Goal: Information Seeking & Learning: Compare options

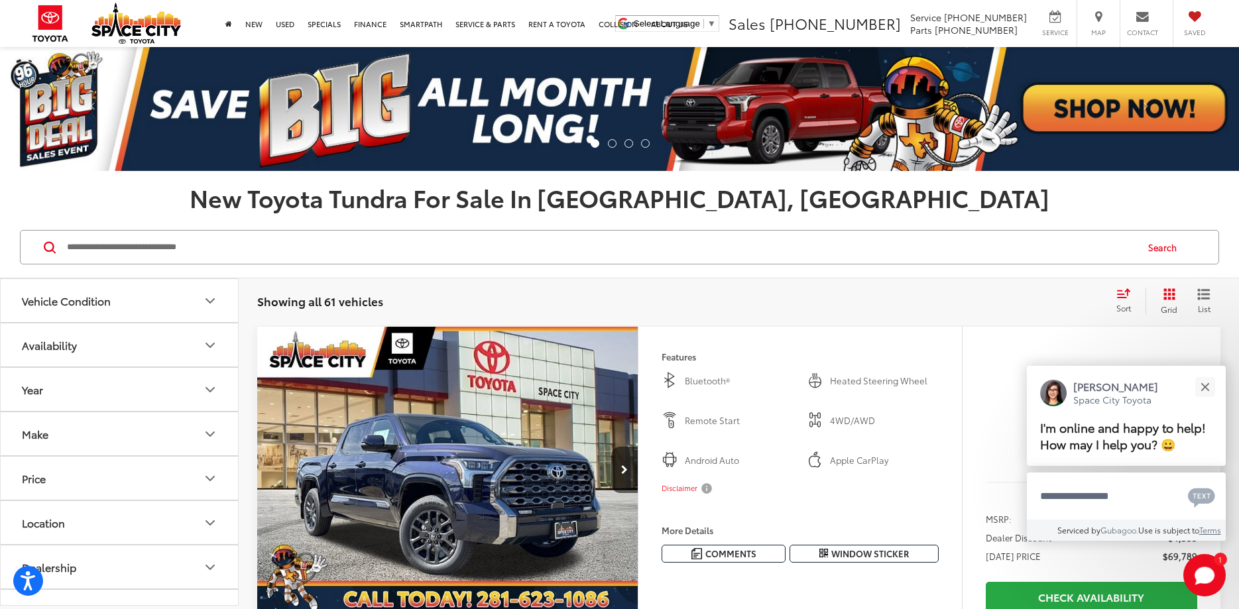
click at [211, 434] on icon "Make" at bounding box center [210, 434] width 16 height 16
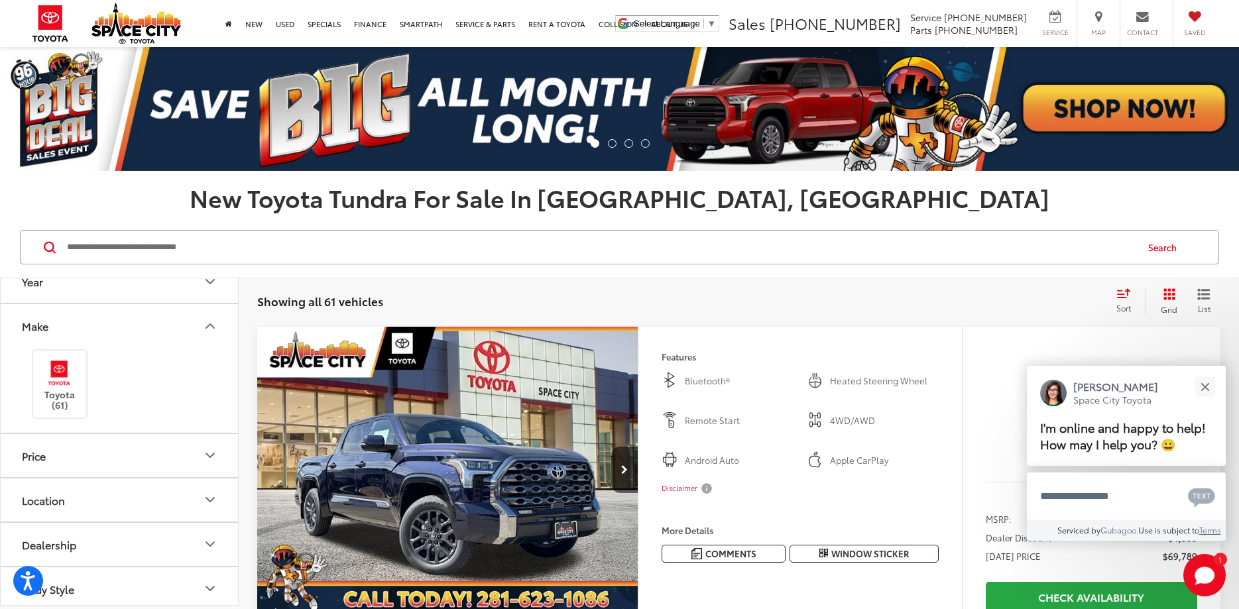
scroll to position [80, 0]
click at [206, 349] on icon "Make" at bounding box center [210, 355] width 16 height 16
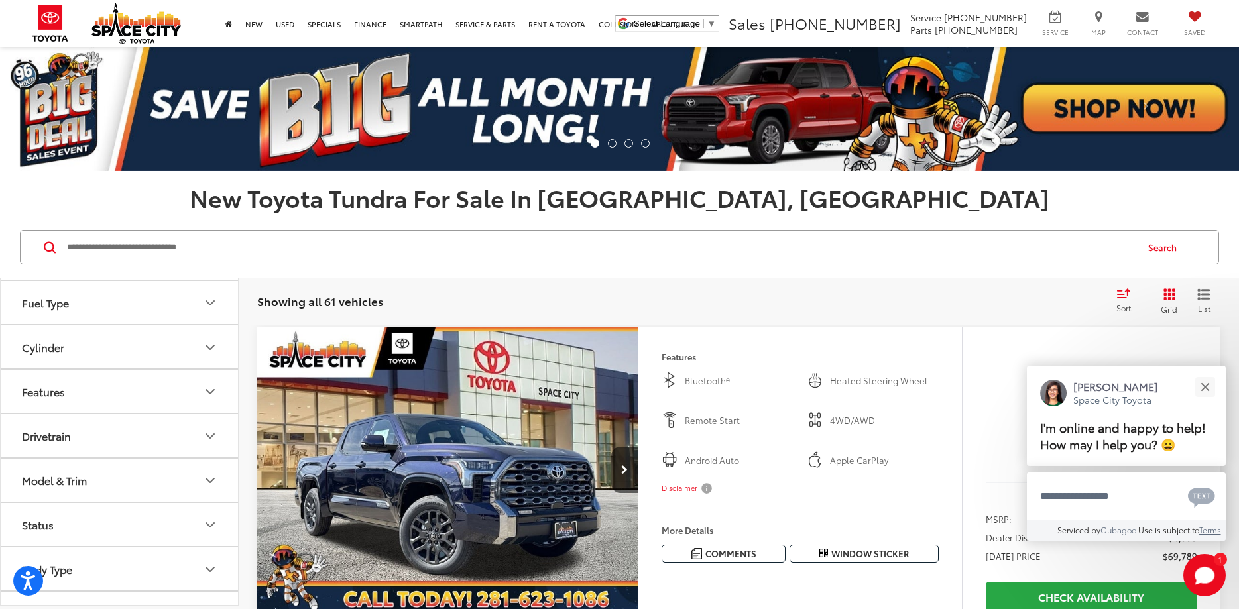
click at [209, 489] on button "Model & Trim" at bounding box center [120, 480] width 239 height 43
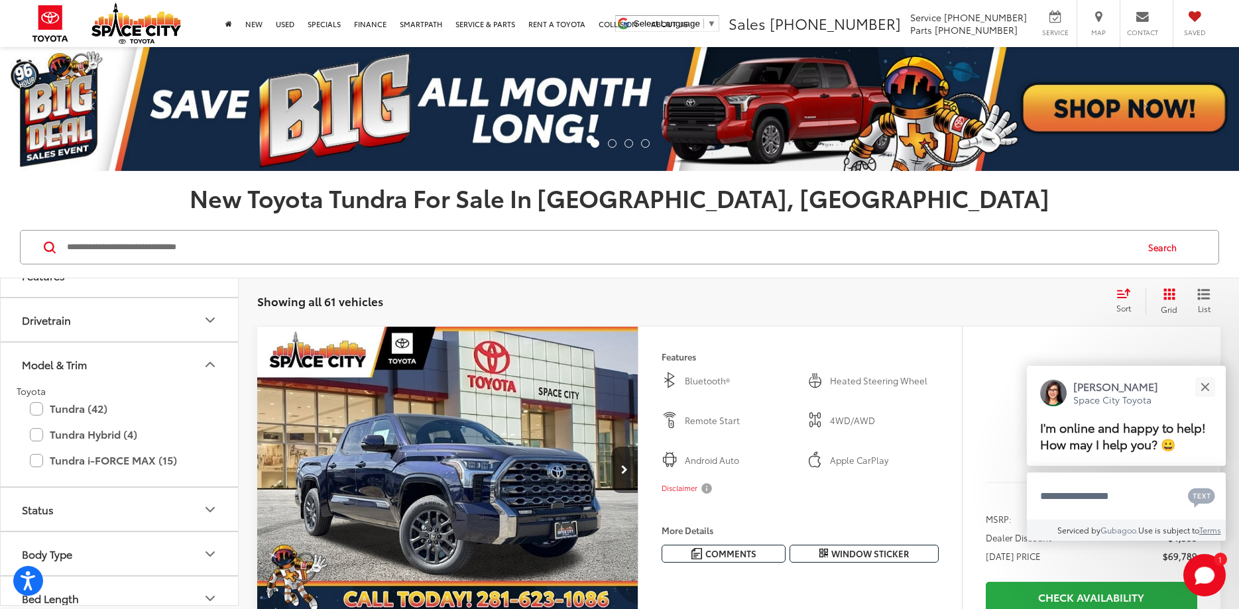
scroll to position [529, 0]
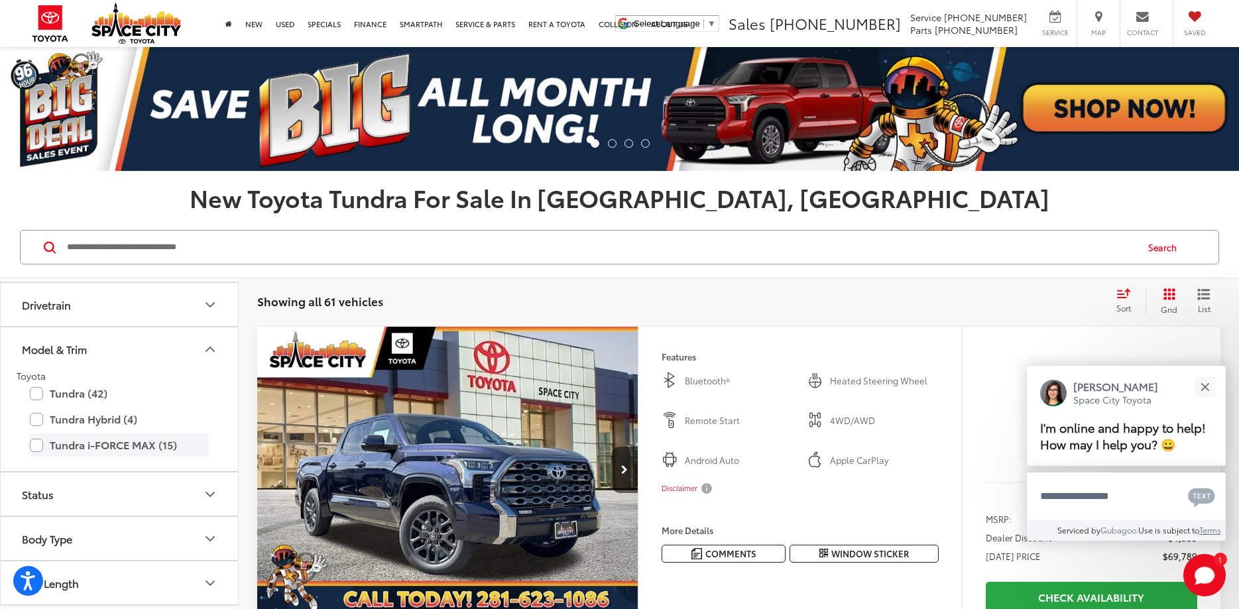
click at [38, 448] on label "Tundra i-FORCE MAX (15)" at bounding box center [119, 445] width 179 height 23
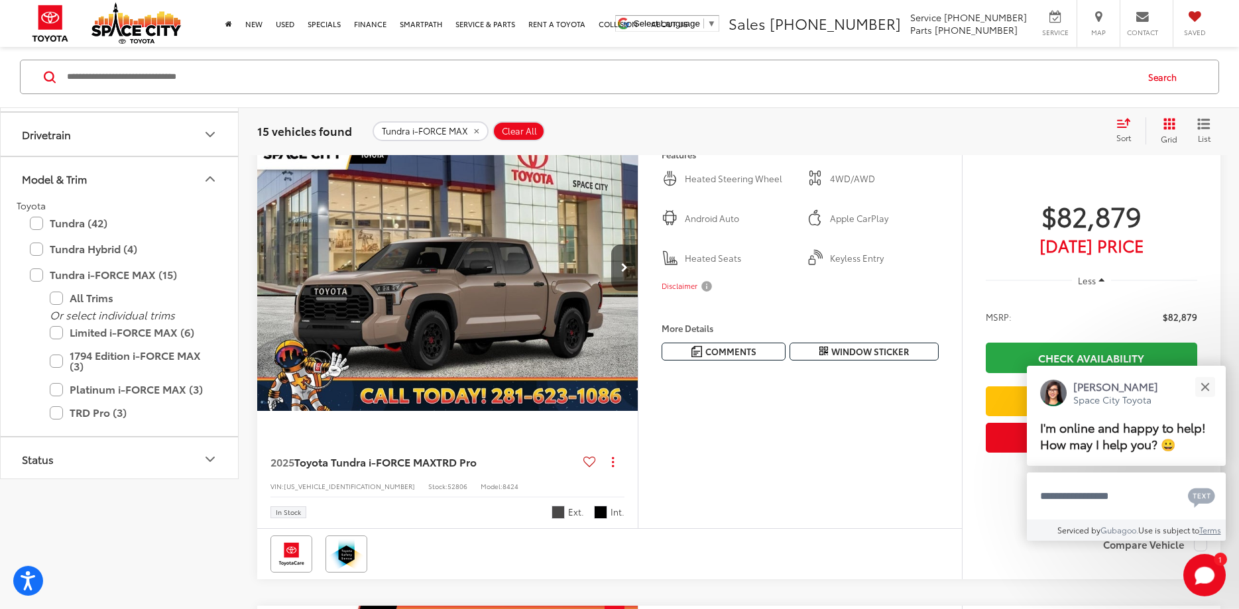
scroll to position [203, 0]
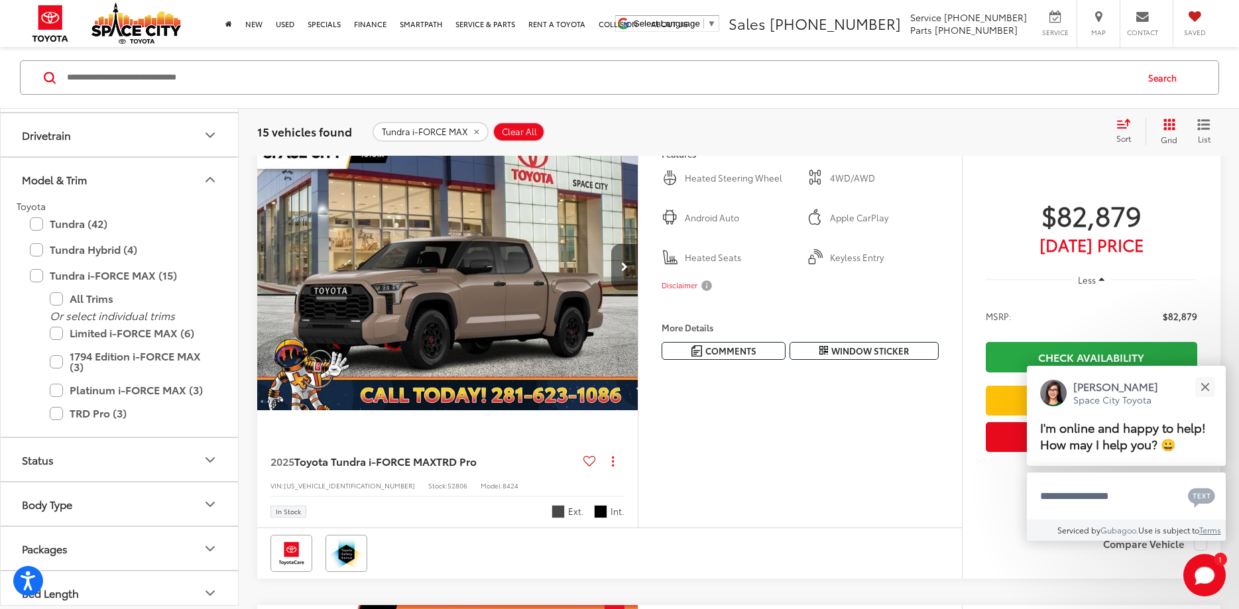
click at [632, 276] on button "Next image" at bounding box center [624, 267] width 27 height 46
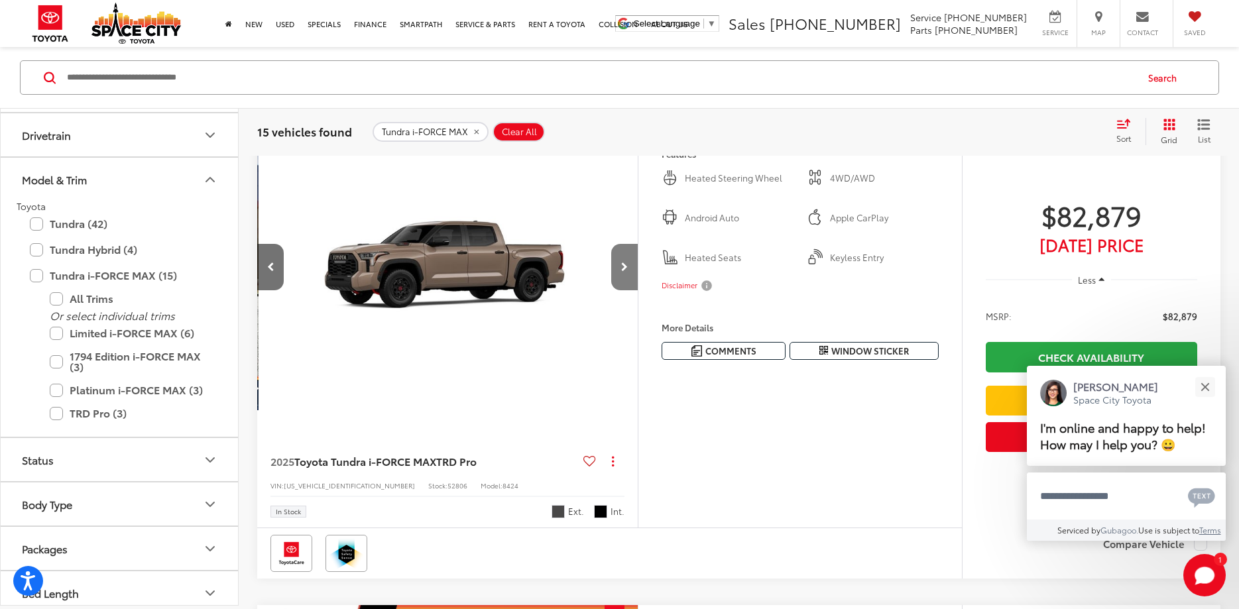
scroll to position [0, 383]
click at [632, 276] on button "Next image" at bounding box center [624, 267] width 27 height 46
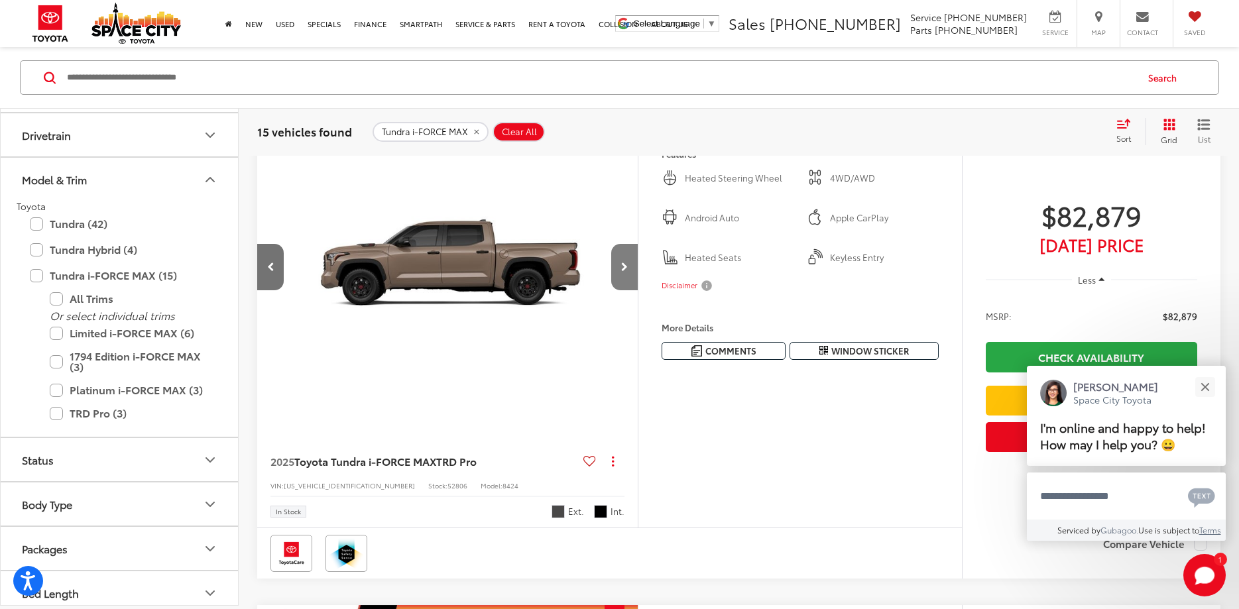
scroll to position [0, 765]
click at [266, 257] on button "Previous image" at bounding box center [270, 267] width 27 height 46
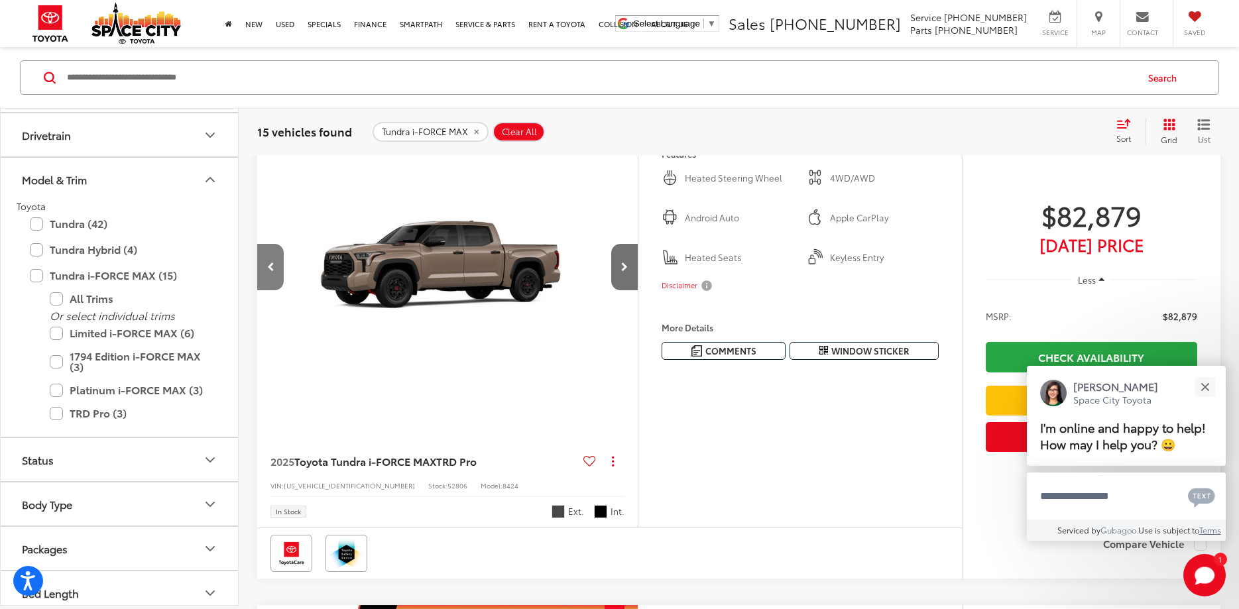
click at [266, 257] on button "Previous image" at bounding box center [270, 267] width 27 height 46
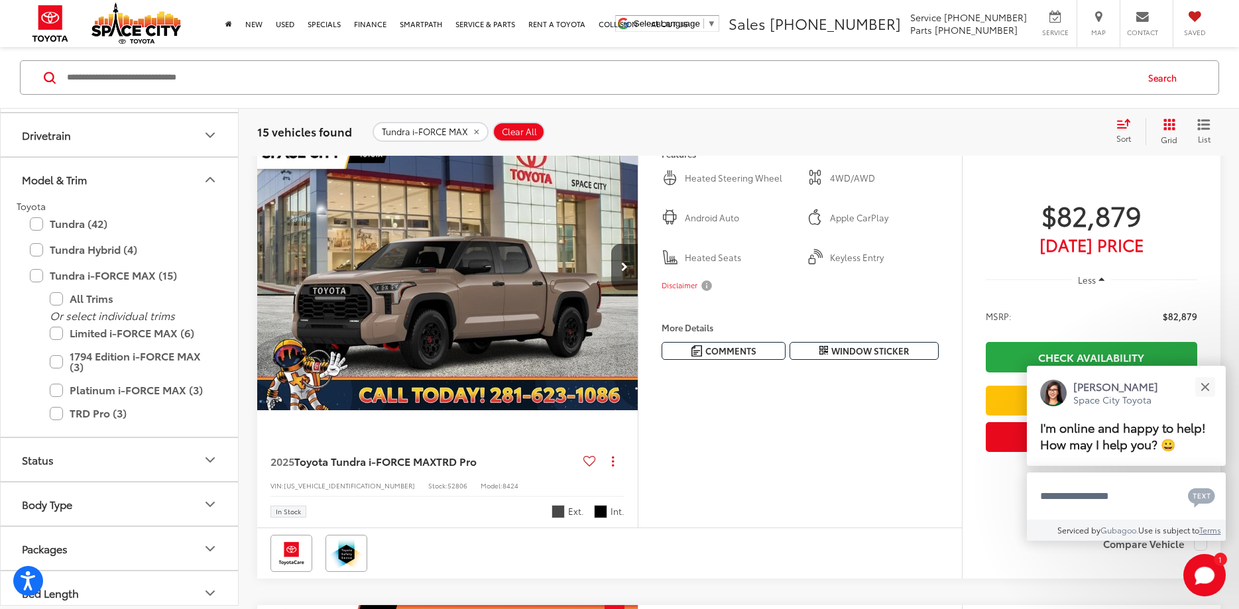
scroll to position [0, 0]
click at [629, 273] on button "Next image" at bounding box center [624, 267] width 27 height 46
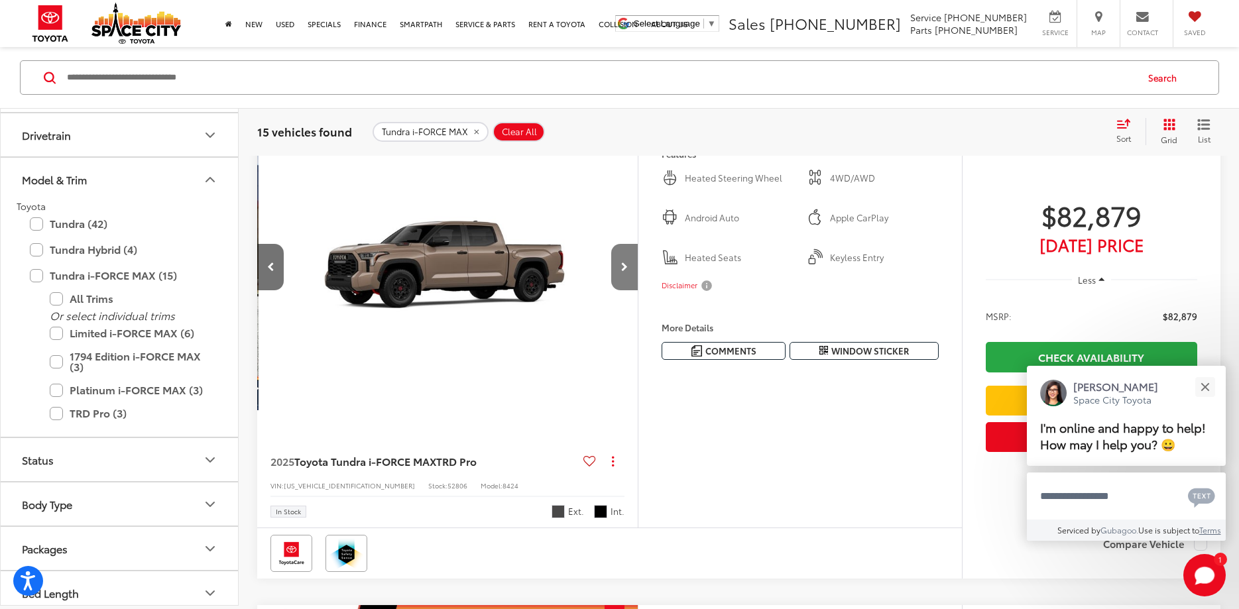
scroll to position [0, 383]
click at [629, 271] on button "Next image" at bounding box center [624, 267] width 27 height 46
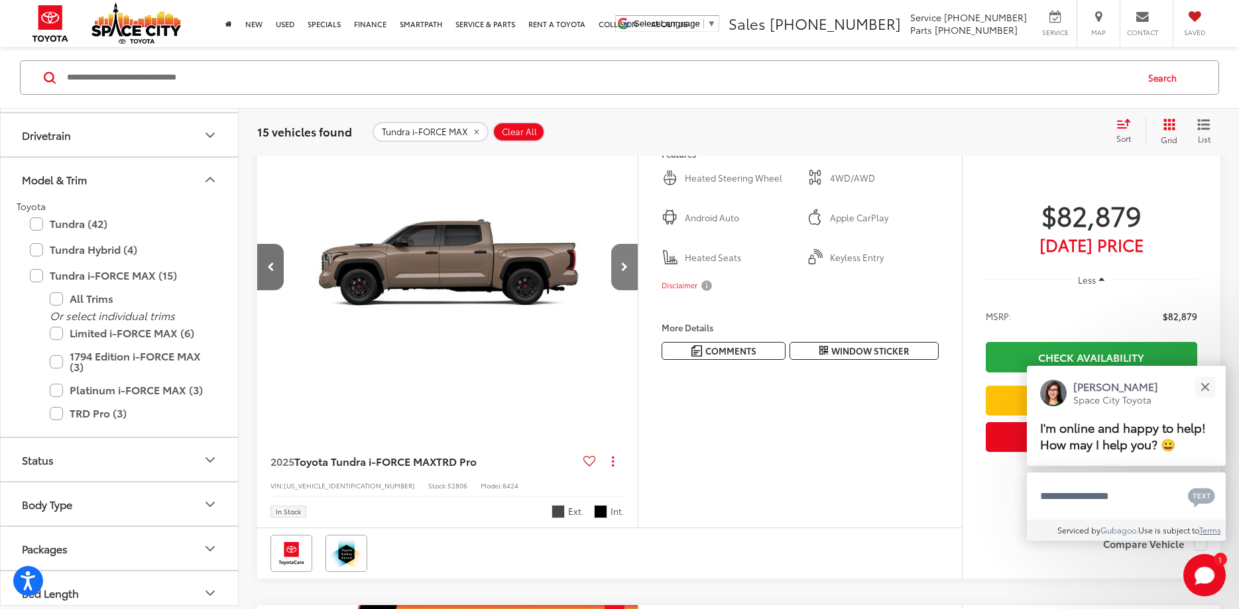
click at [629, 271] on button "Next image" at bounding box center [624, 267] width 27 height 46
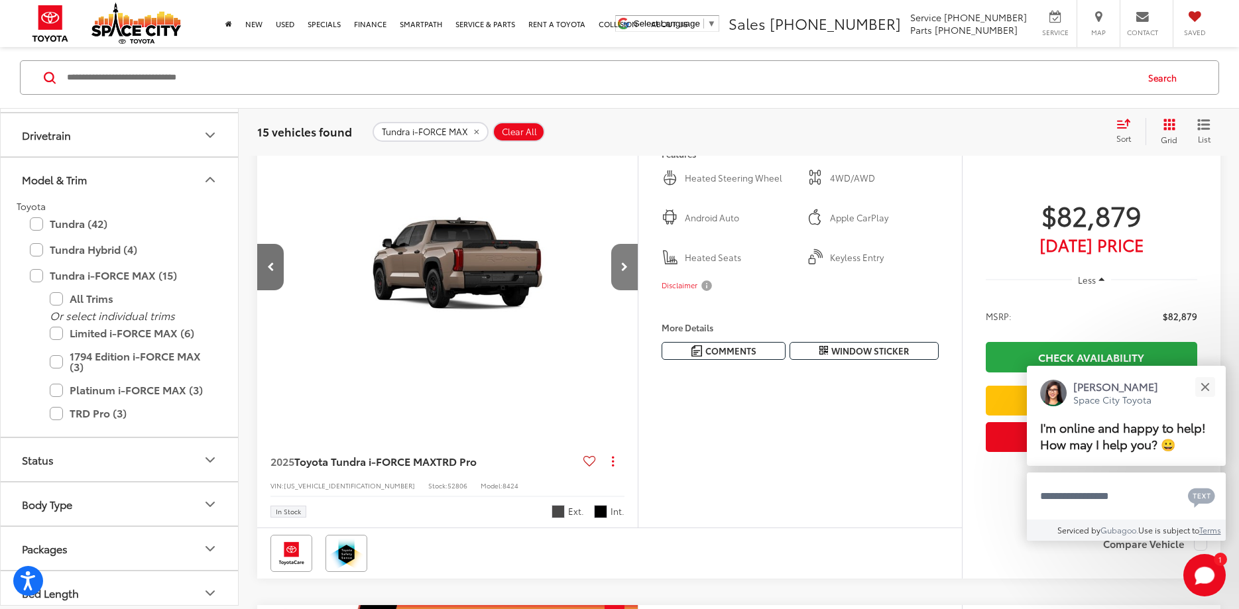
click at [629, 271] on button "Next image" at bounding box center [624, 267] width 27 height 46
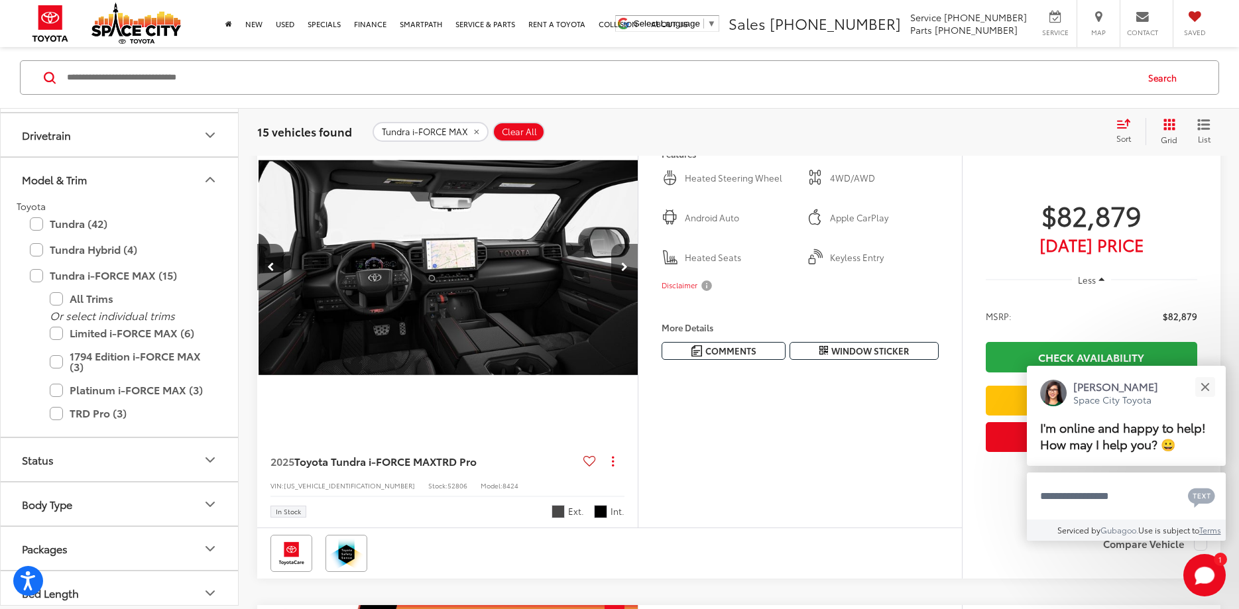
scroll to position [0, 1530]
click at [625, 271] on icon "Next image" at bounding box center [624, 267] width 7 height 9
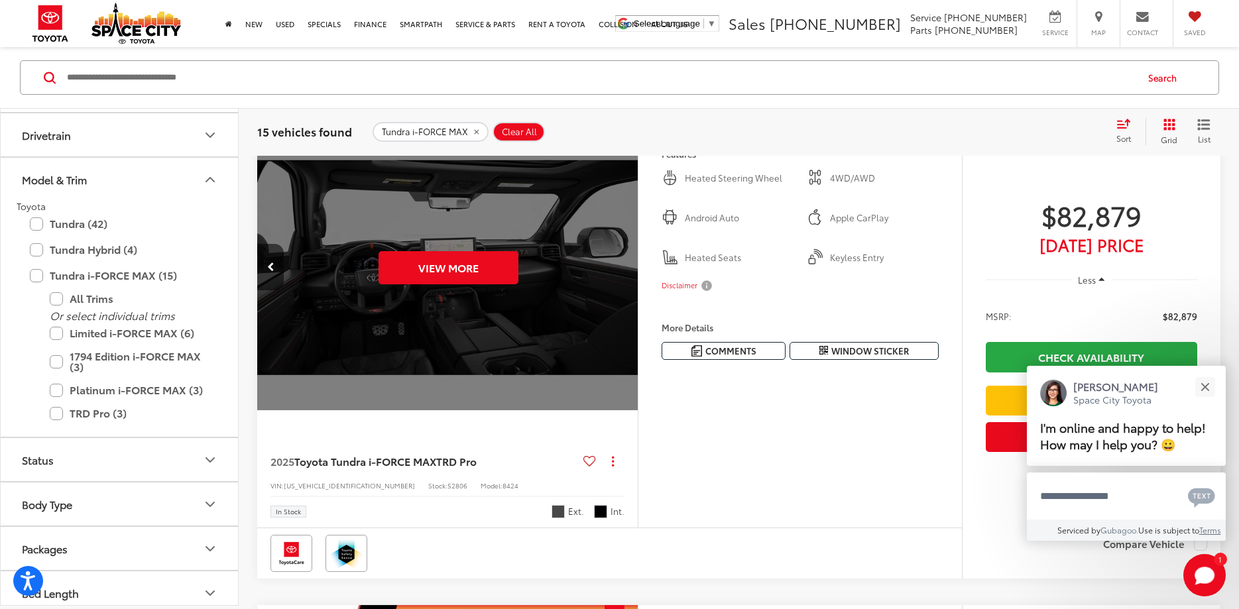
scroll to position [0, 1913]
click at [431, 263] on button "View More" at bounding box center [448, 267] width 140 height 33
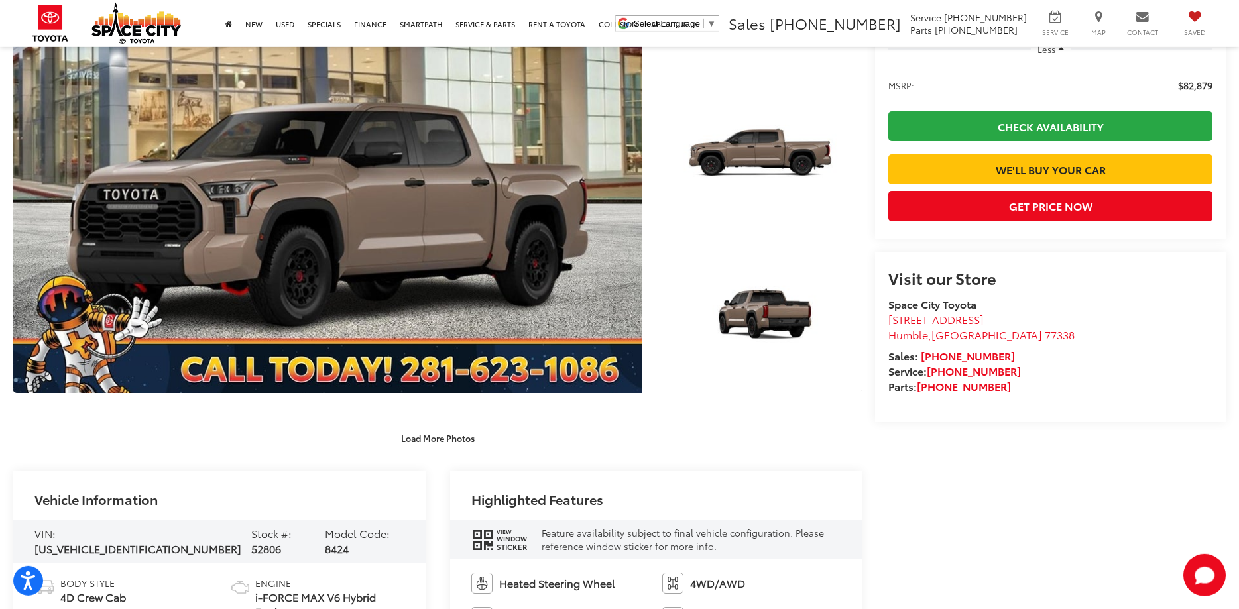
scroll to position [68, 0]
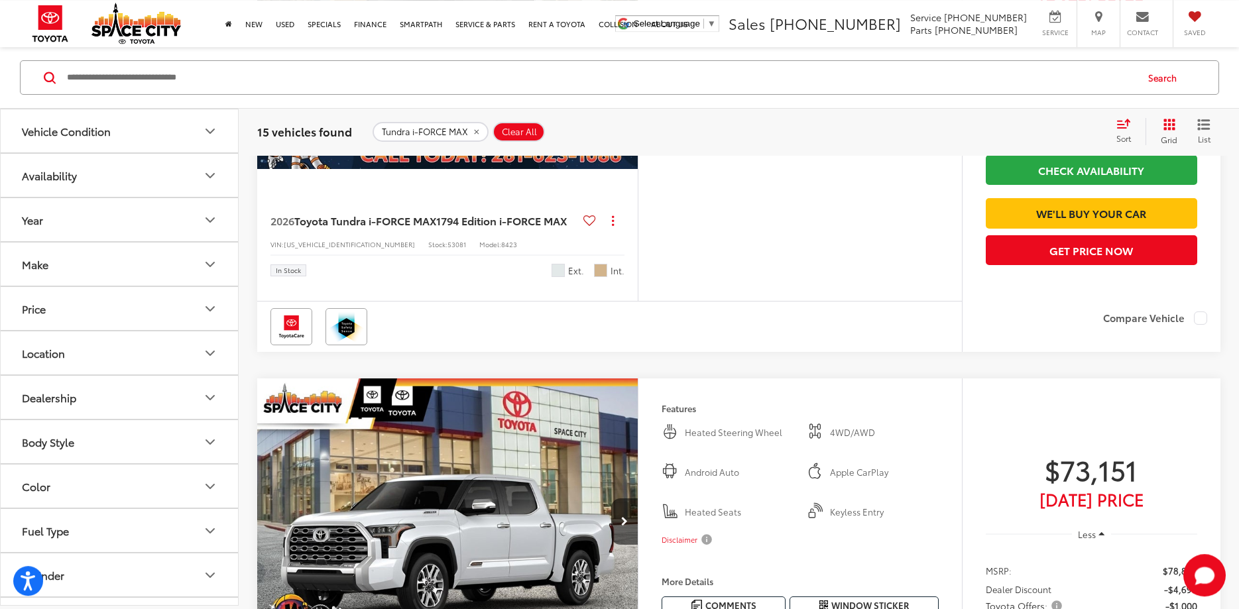
scroll to position [3417, 0]
click at [347, 227] on span "Toyota Tundra i-FORCE MAX" at bounding box center [365, 219] width 142 height 15
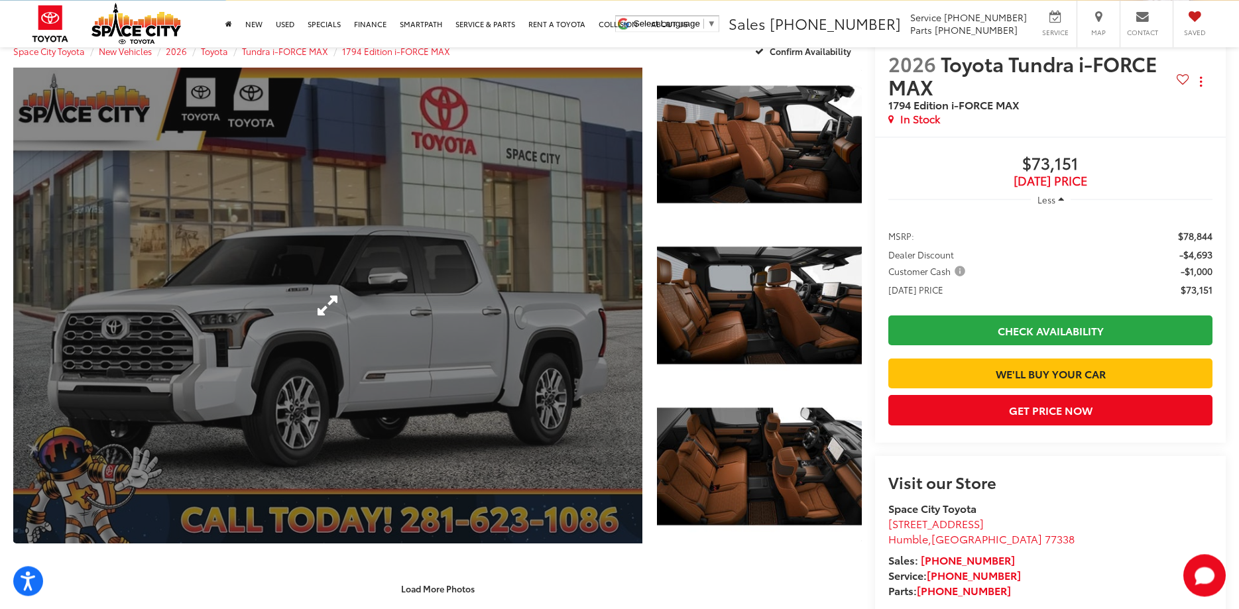
scroll to position [68, 0]
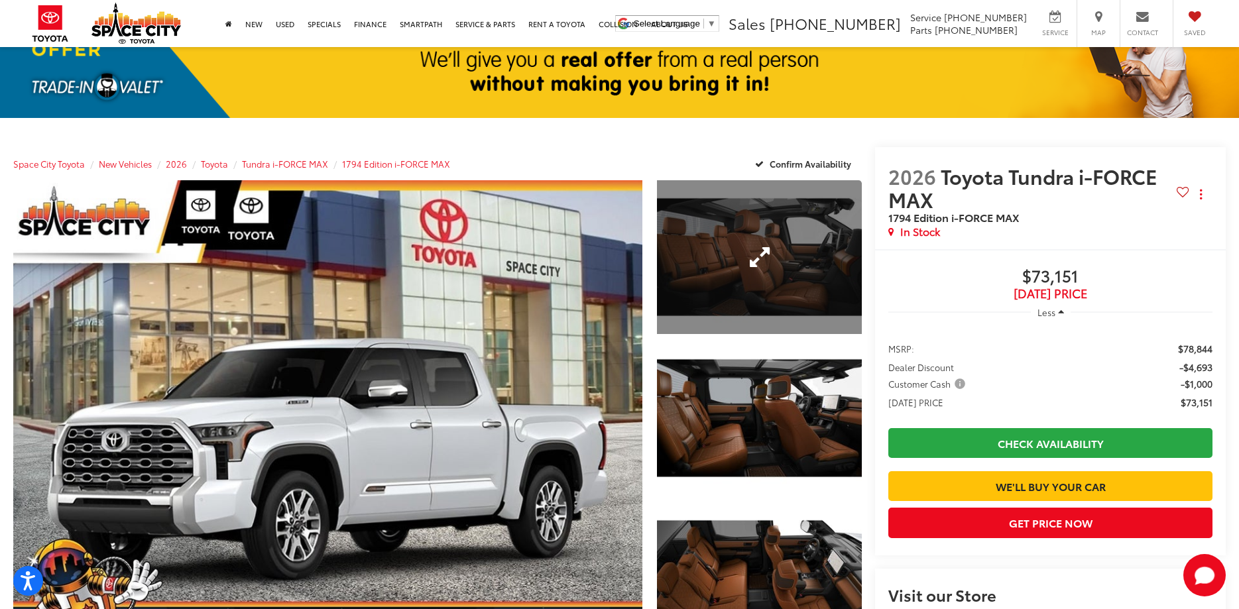
click at [709, 271] on link "Expand Photo 1" at bounding box center [760, 257] width 206 height 154
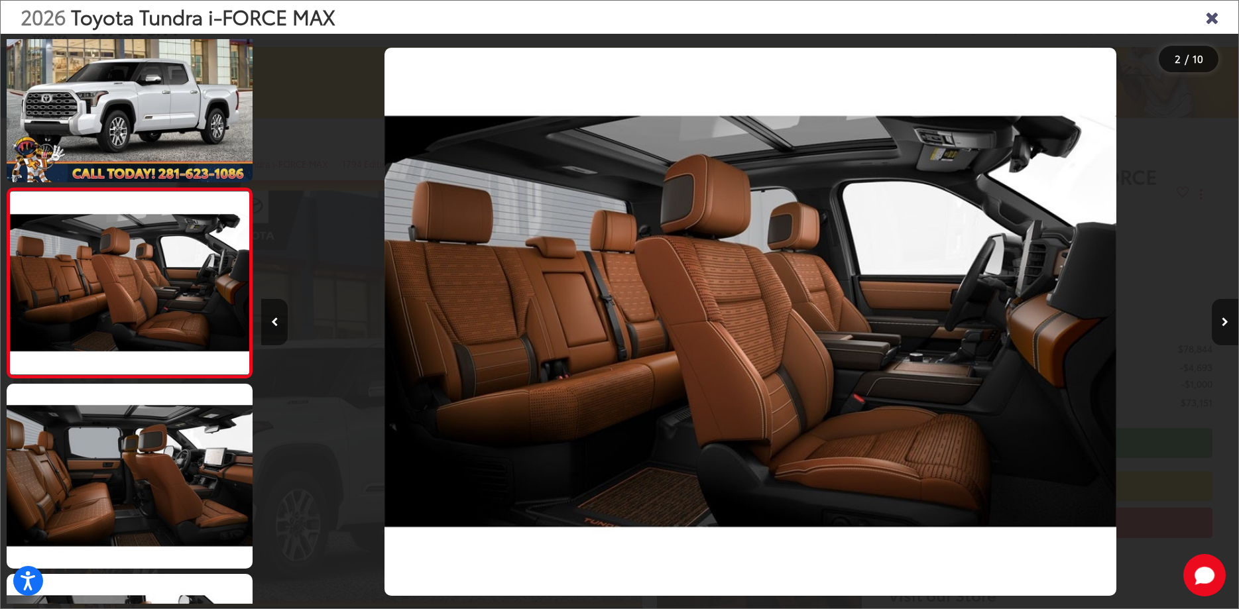
scroll to position [0, 977]
click at [1223, 323] on icon "Next image" at bounding box center [1225, 322] width 7 height 9
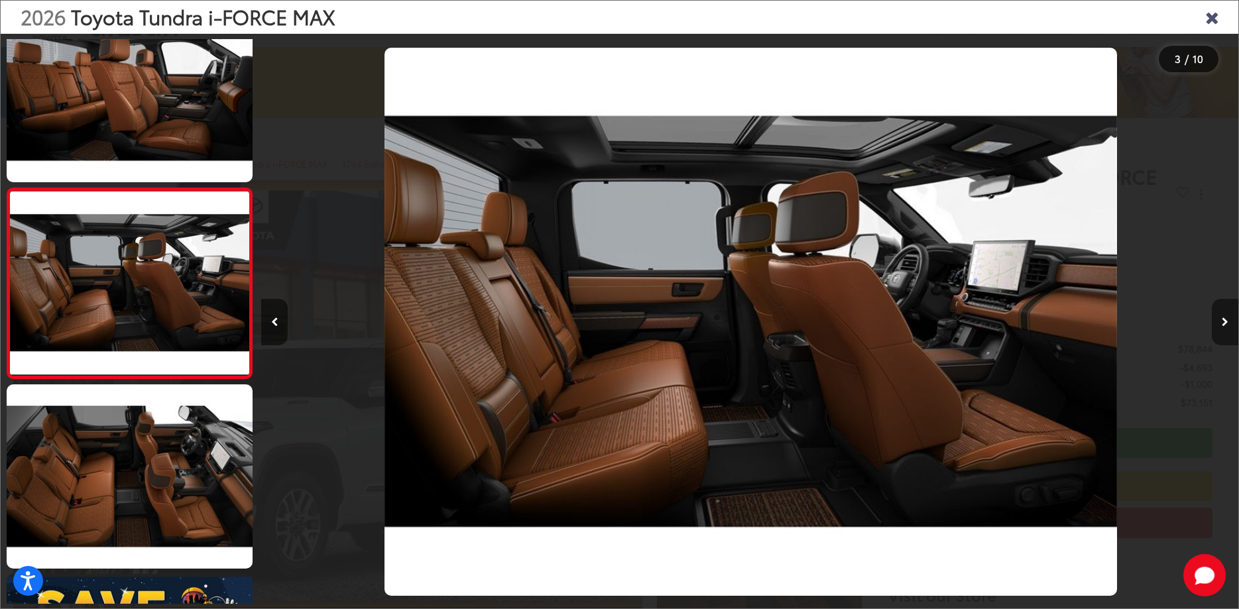
scroll to position [0, 0]
click at [1223, 323] on icon "Next image" at bounding box center [1225, 322] width 7 height 9
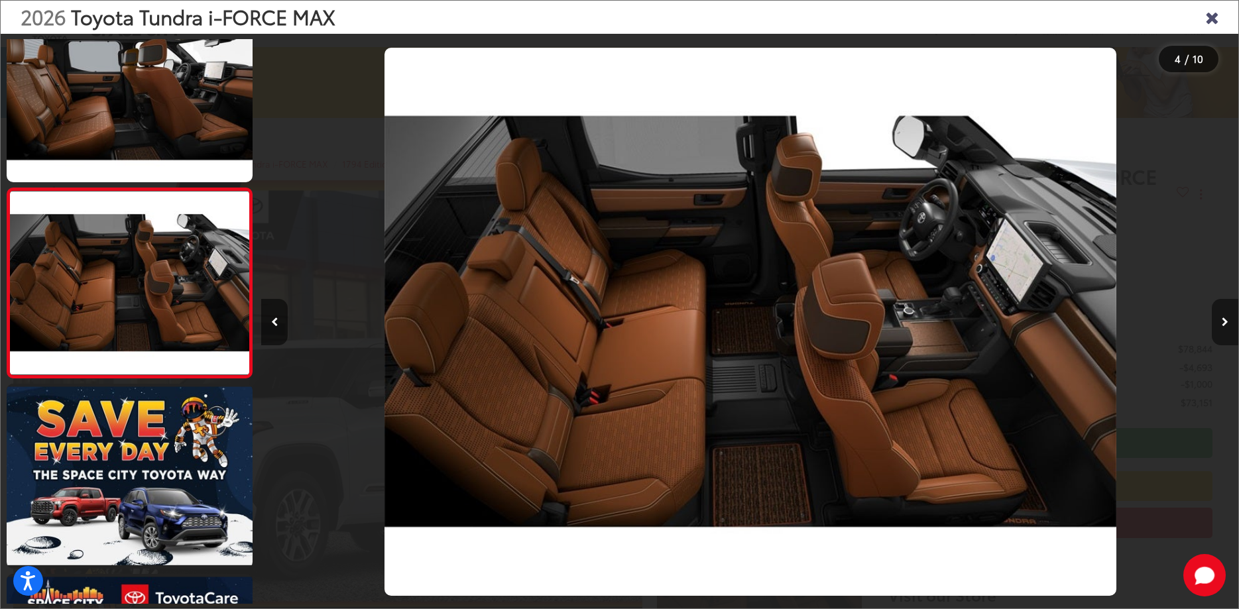
scroll to position [0, 2932]
click at [1223, 323] on icon "Next image" at bounding box center [1225, 322] width 7 height 9
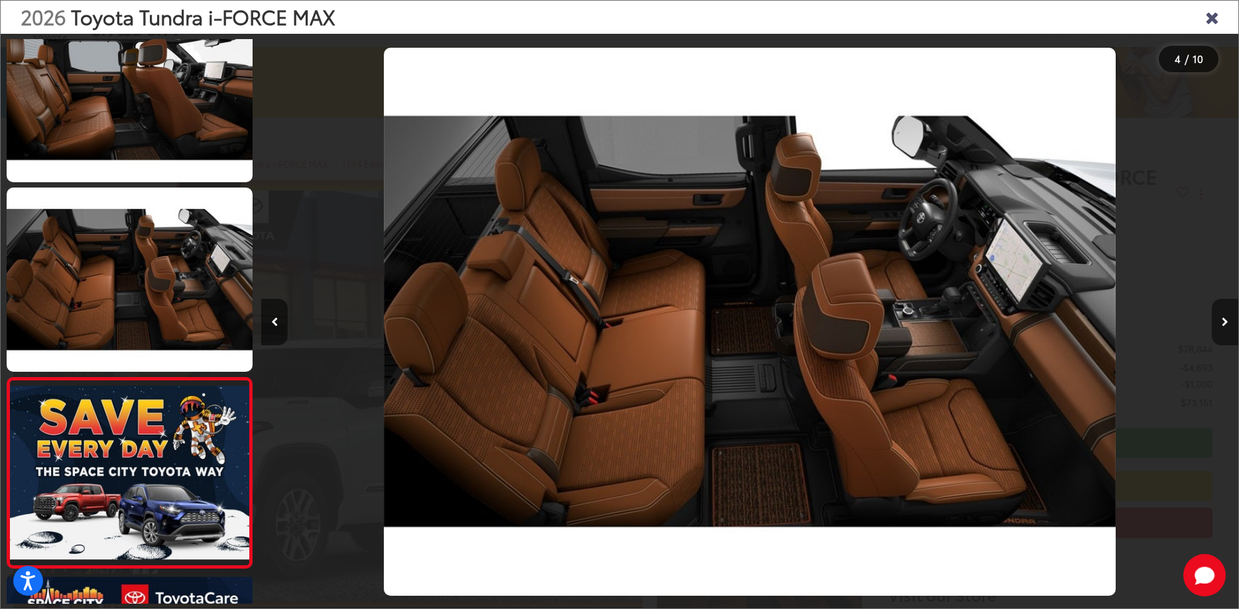
scroll to position [589, 0]
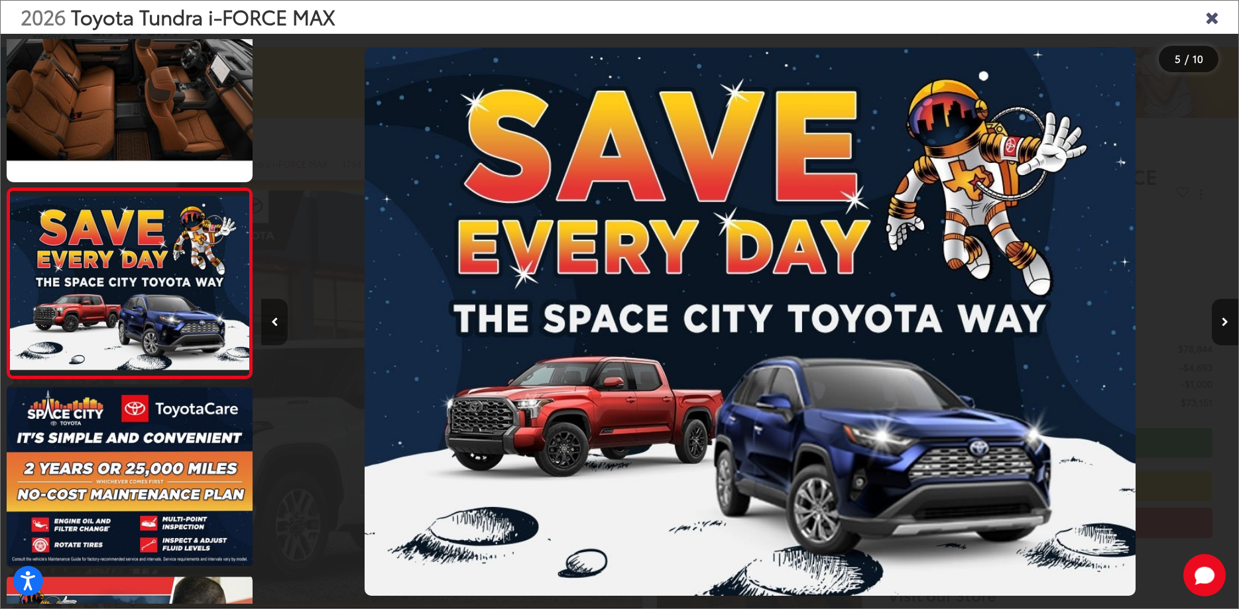
click at [263, 322] on button "Previous image" at bounding box center [274, 322] width 27 height 46
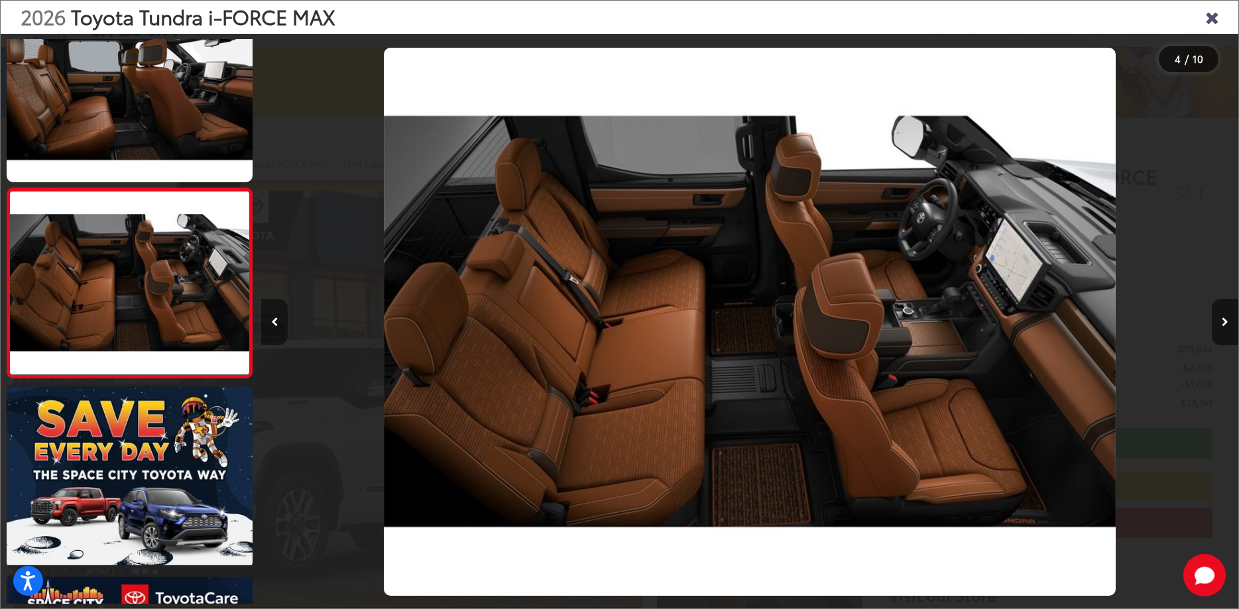
click at [263, 322] on button "Previous image" at bounding box center [274, 322] width 27 height 46
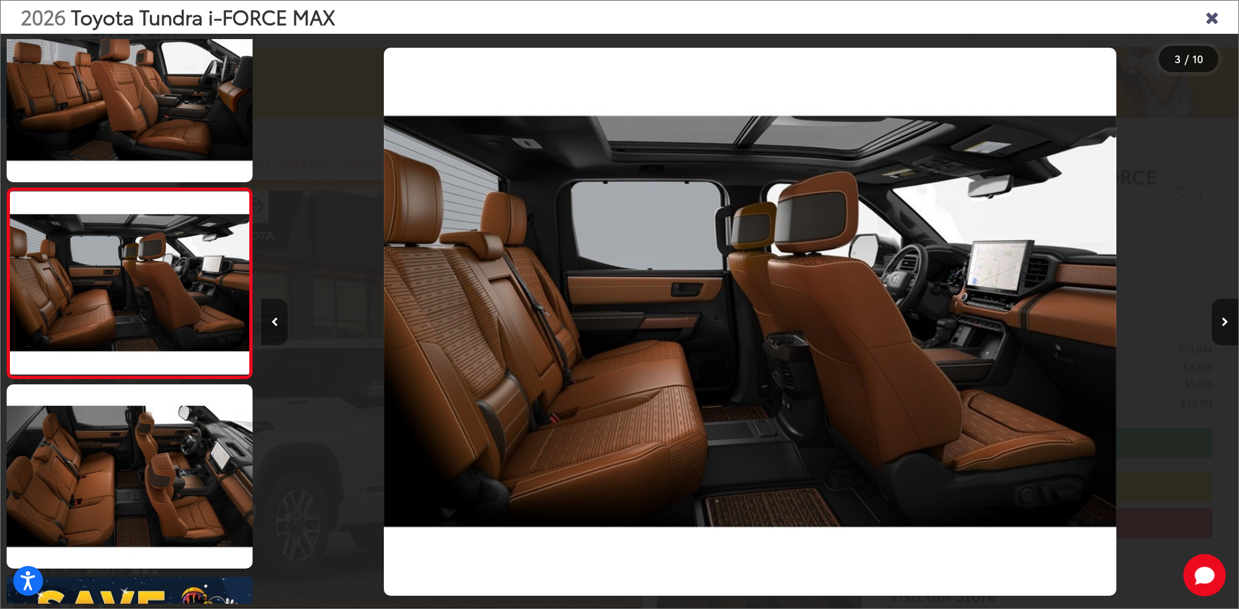
click at [278, 327] on button "Previous image" at bounding box center [274, 322] width 27 height 46
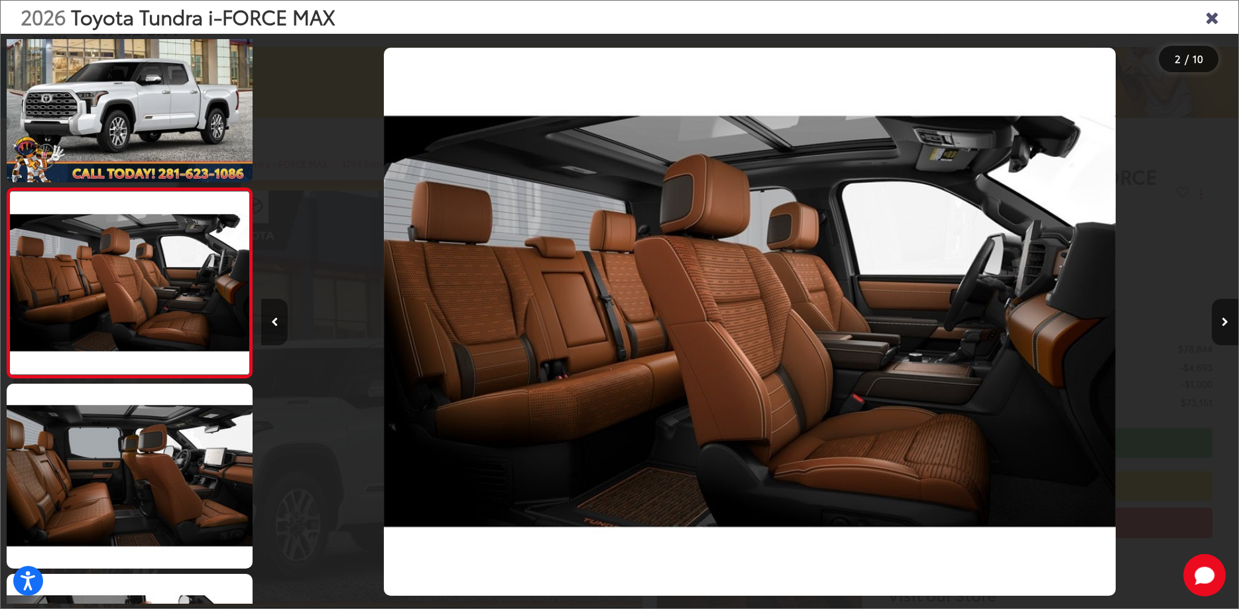
click at [278, 327] on button "Previous image" at bounding box center [274, 322] width 27 height 46
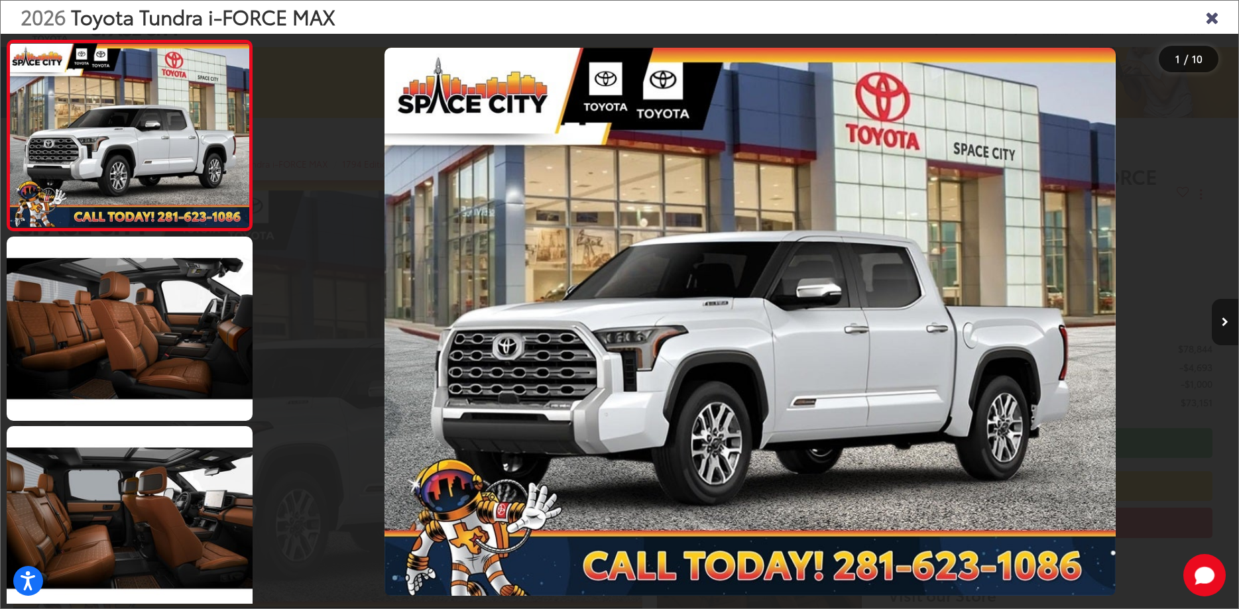
click at [1226, 318] on icon "Next image" at bounding box center [1225, 322] width 7 height 9
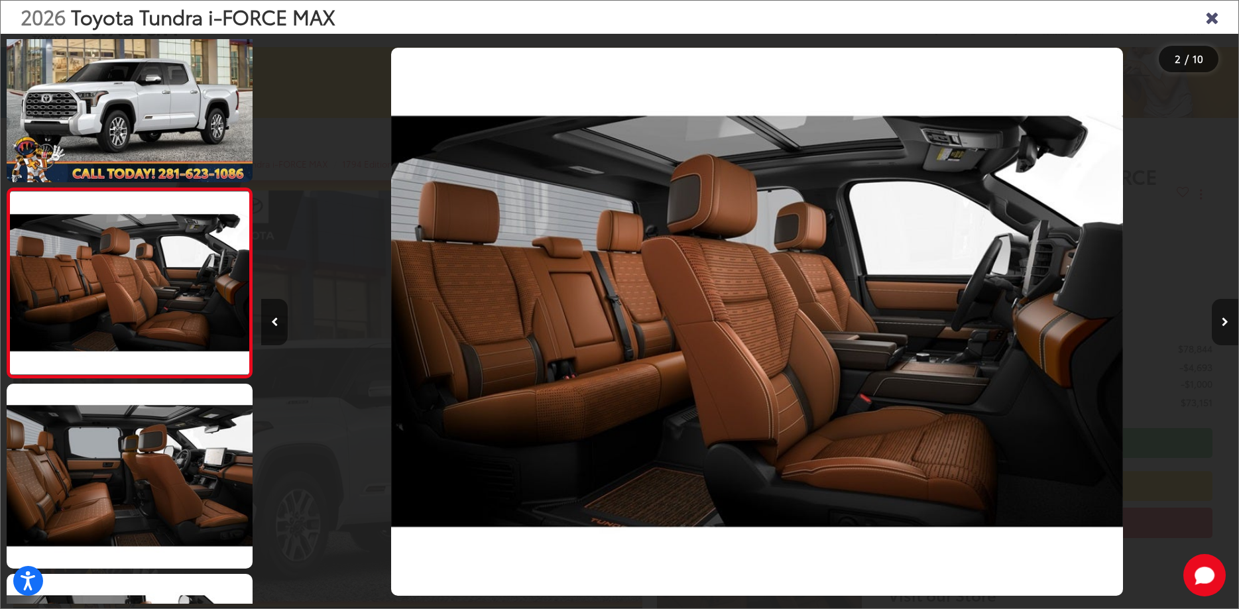
click at [1226, 318] on icon "Next image" at bounding box center [1225, 322] width 7 height 9
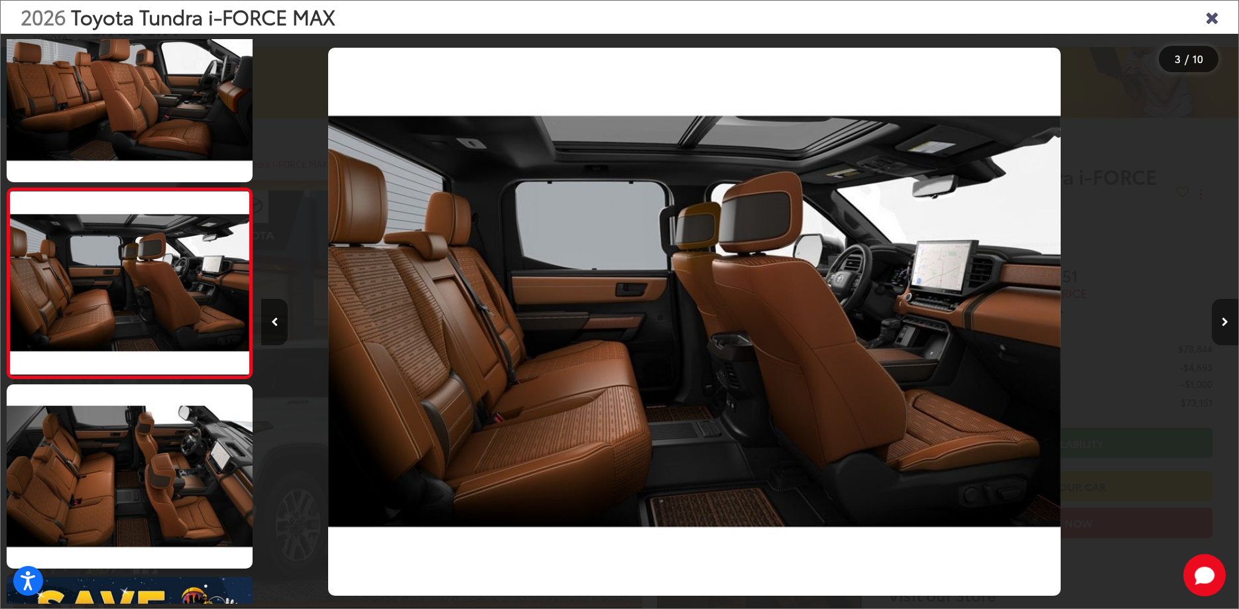
click at [1226, 318] on icon "Next image" at bounding box center [1225, 322] width 7 height 9
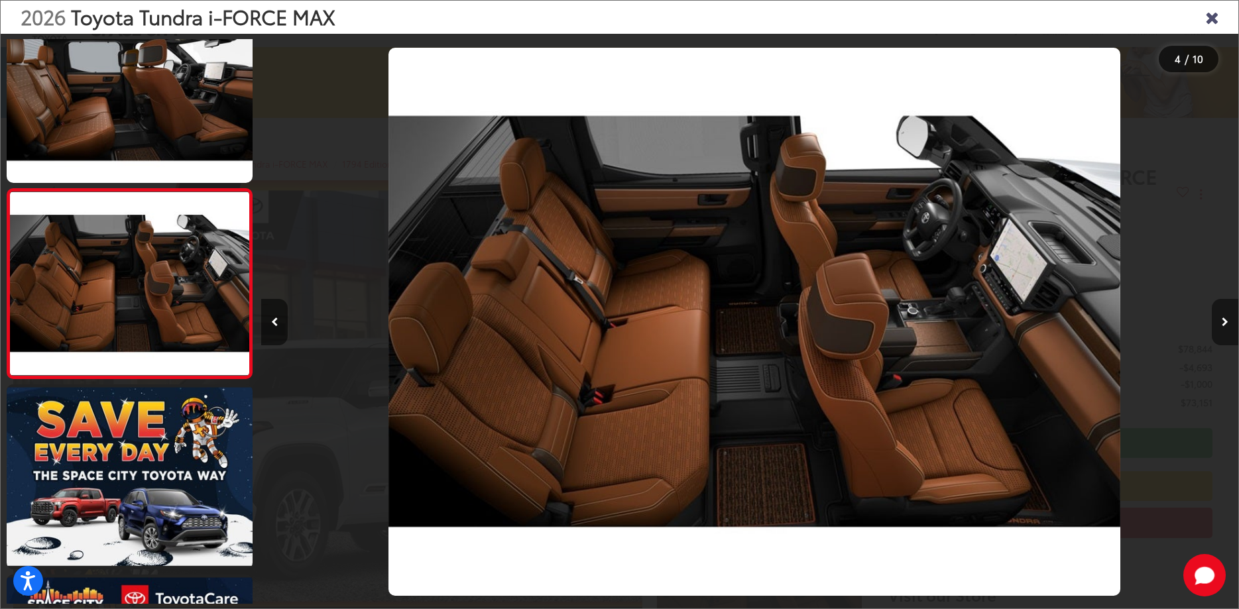
click at [1226, 318] on icon "Next image" at bounding box center [1225, 322] width 7 height 9
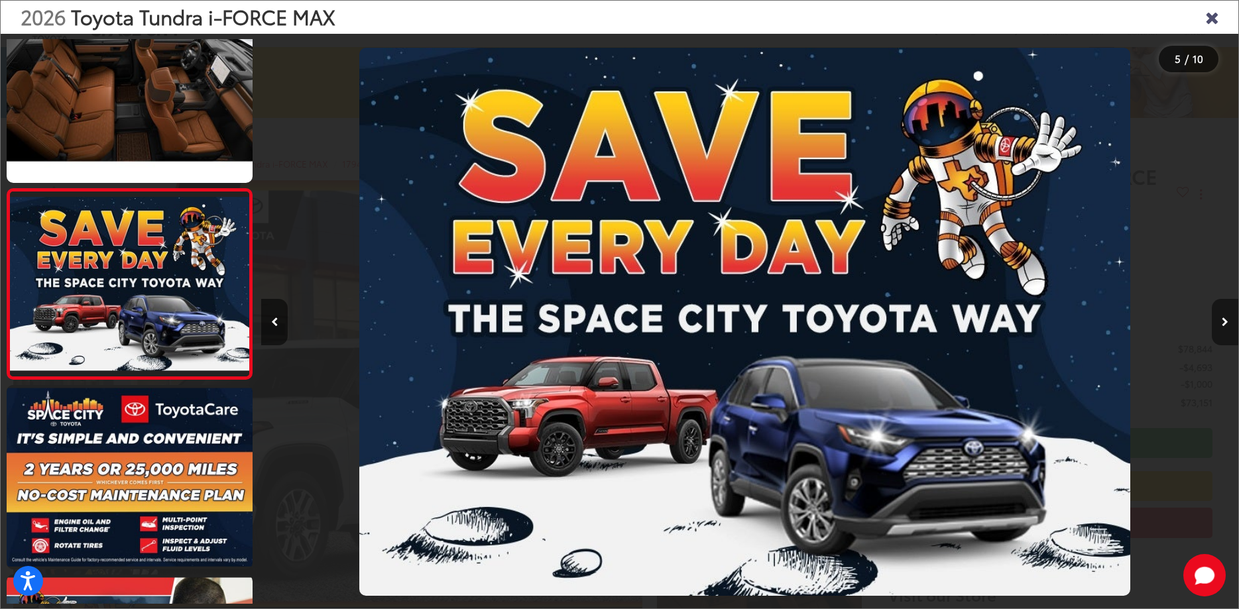
click at [1226, 318] on icon "Next image" at bounding box center [1225, 322] width 7 height 9
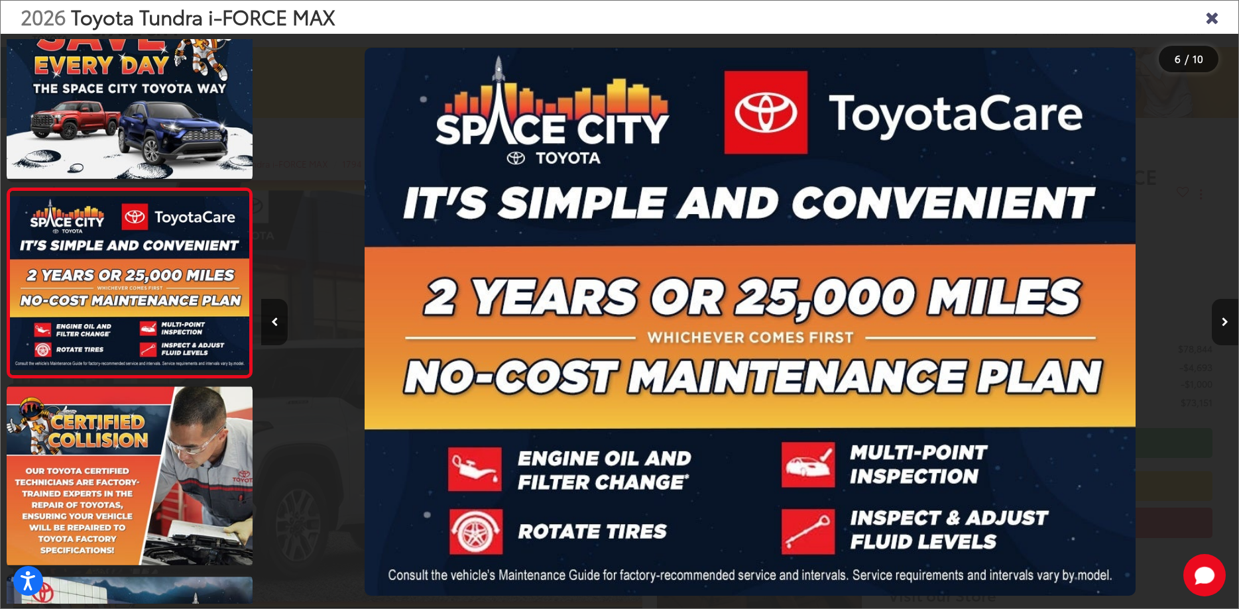
click at [1226, 318] on icon "Next image" at bounding box center [1225, 322] width 7 height 9
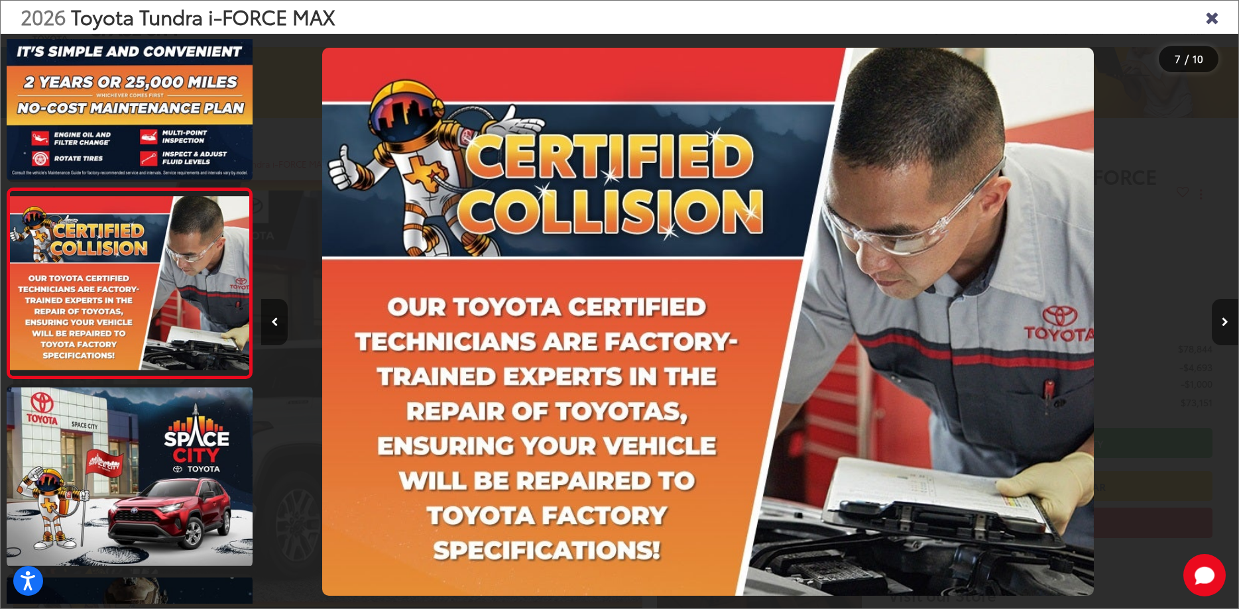
click at [1226, 318] on icon "Next image" at bounding box center [1225, 322] width 7 height 9
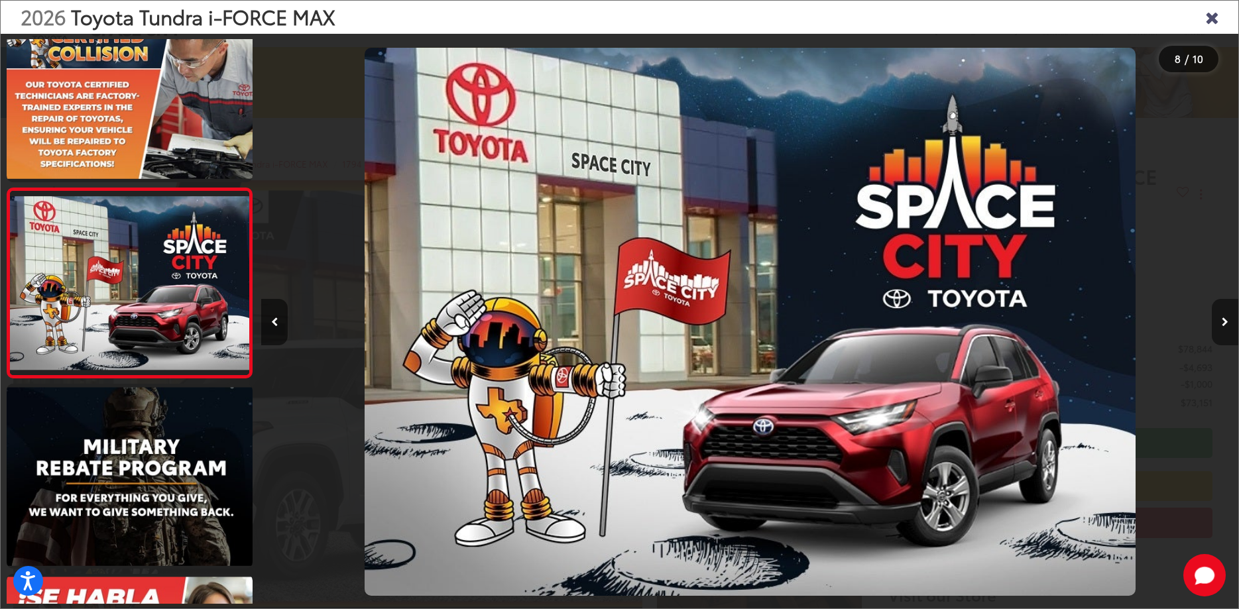
click at [1226, 318] on icon "Next image" at bounding box center [1225, 322] width 7 height 9
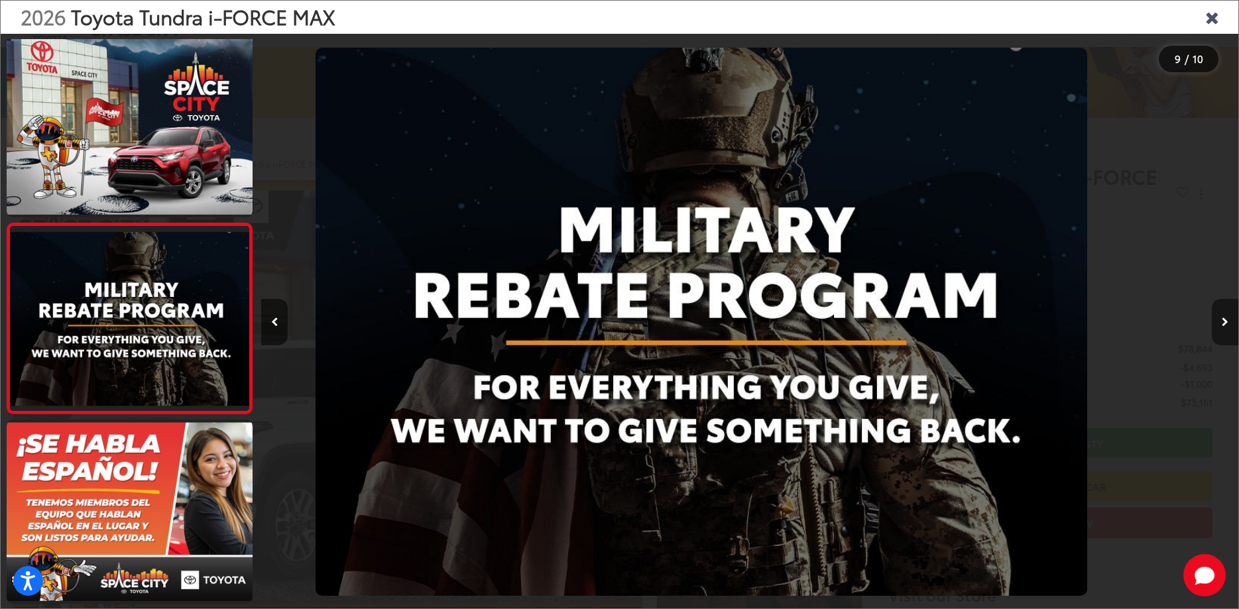
click at [1226, 318] on icon "Next image" at bounding box center [1225, 322] width 7 height 9
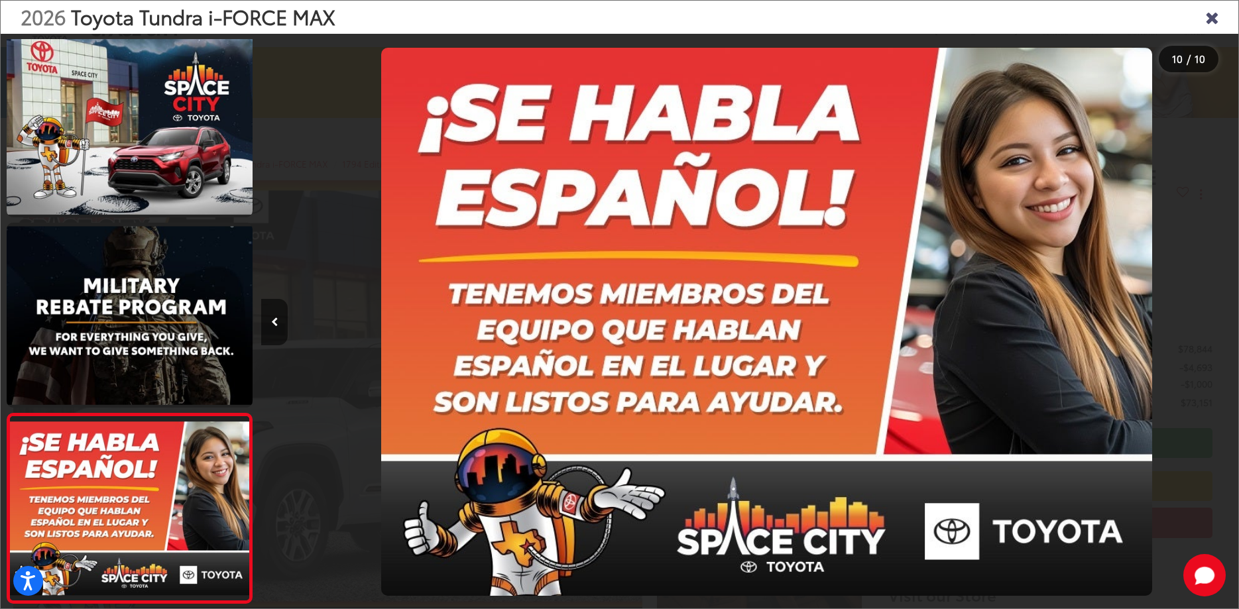
click at [1226, 318] on div at bounding box center [1117, 322] width 244 height 576
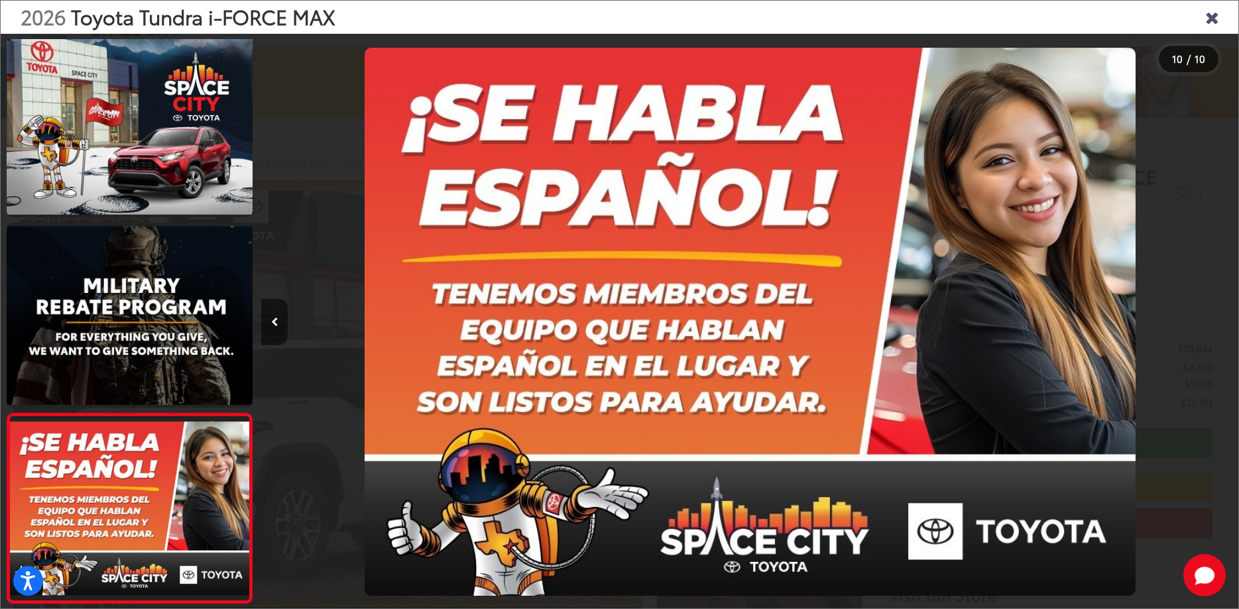
click at [1226, 318] on div at bounding box center [1117, 322] width 244 height 576
click at [1215, 18] on icon "Close gallery" at bounding box center [1212, 16] width 13 height 17
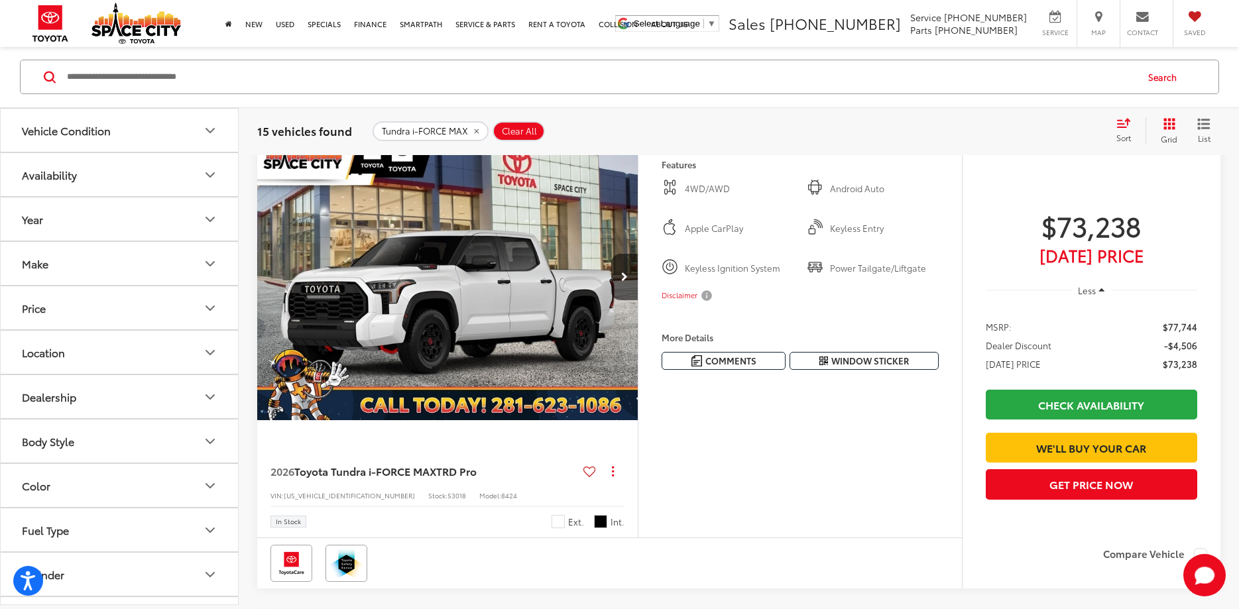
scroll to position [1285, 0]
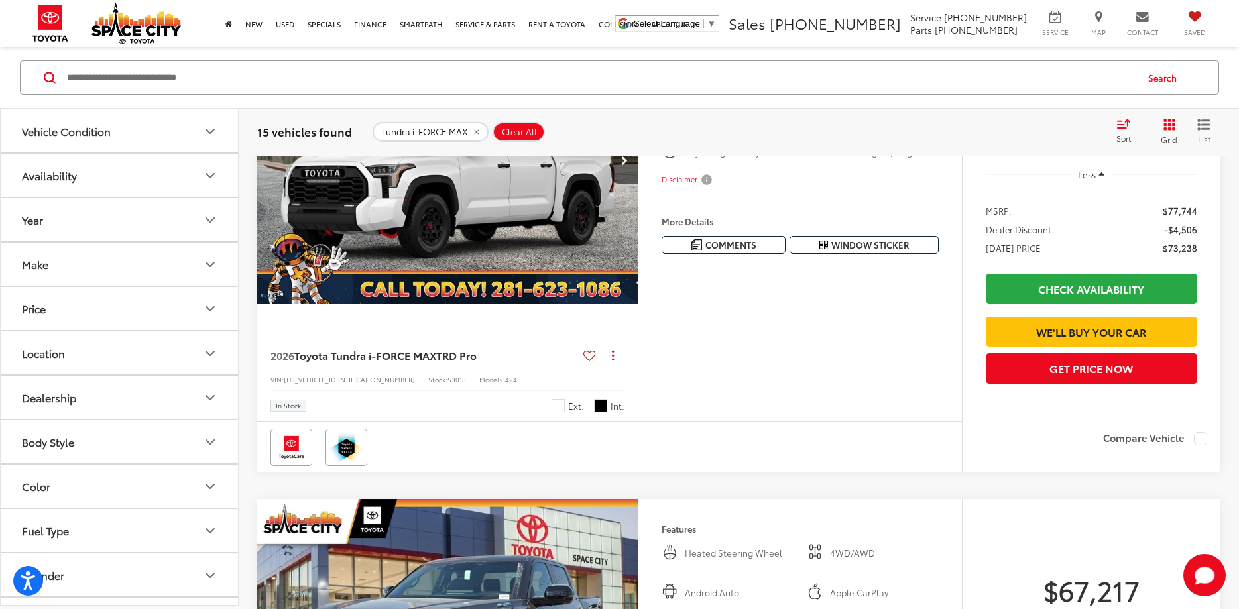
click at [422, 363] on span "Toyota Tundra i-FORCE MAX" at bounding box center [365, 354] width 142 height 15
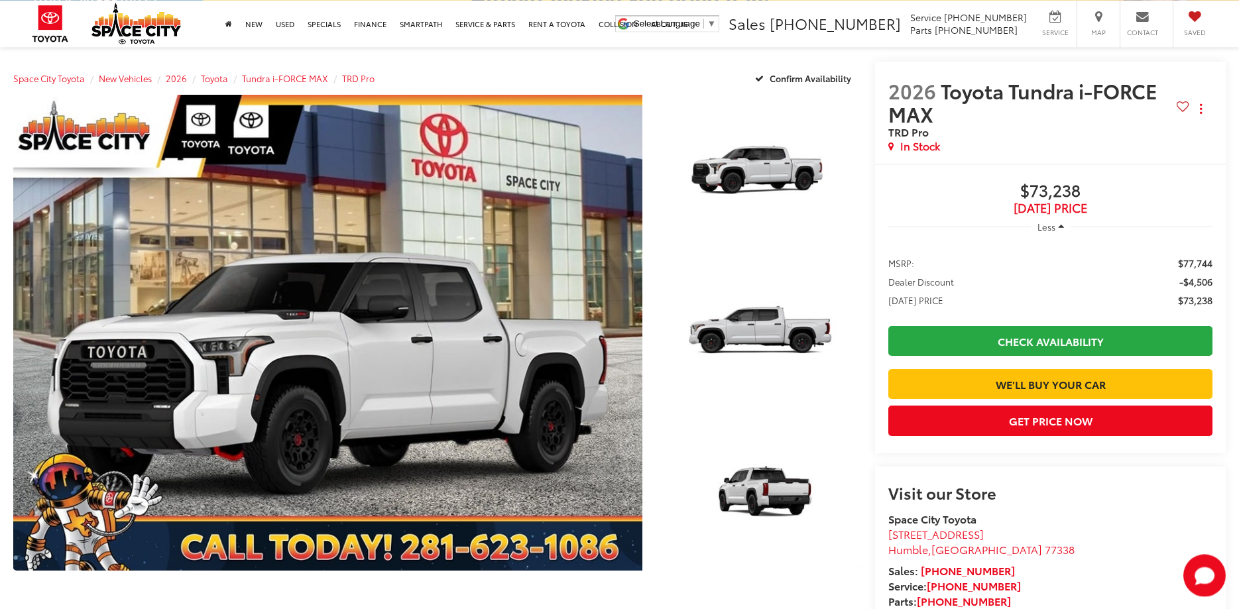
scroll to position [271, 0]
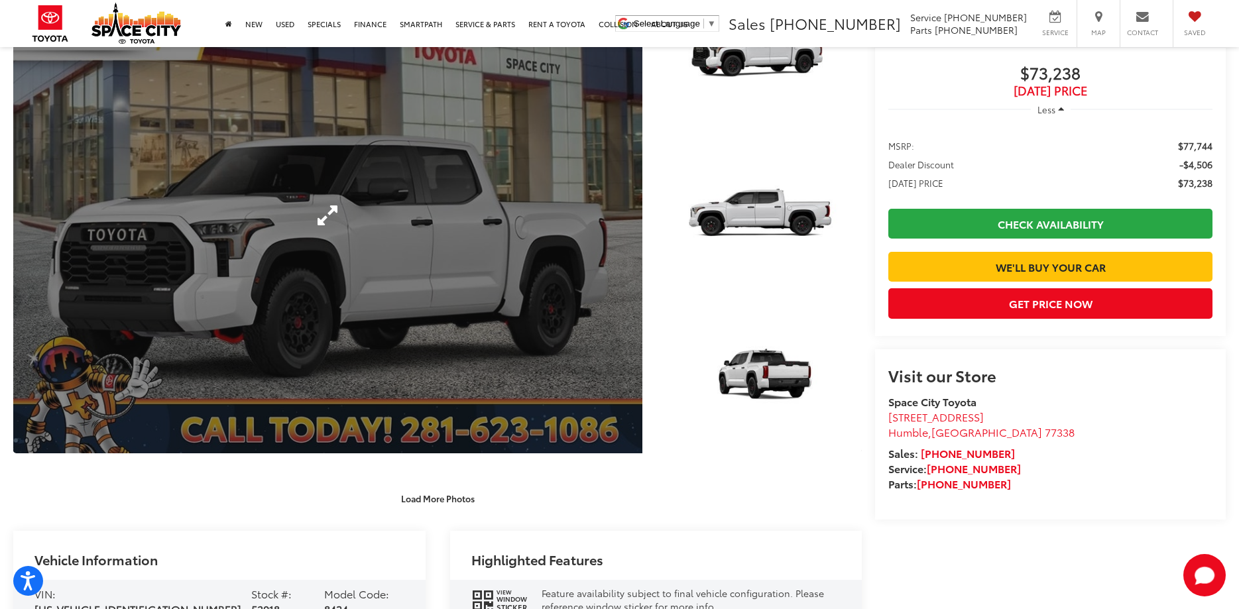
click at [443, 223] on link "Expand Photo 0" at bounding box center [327, 215] width 629 height 476
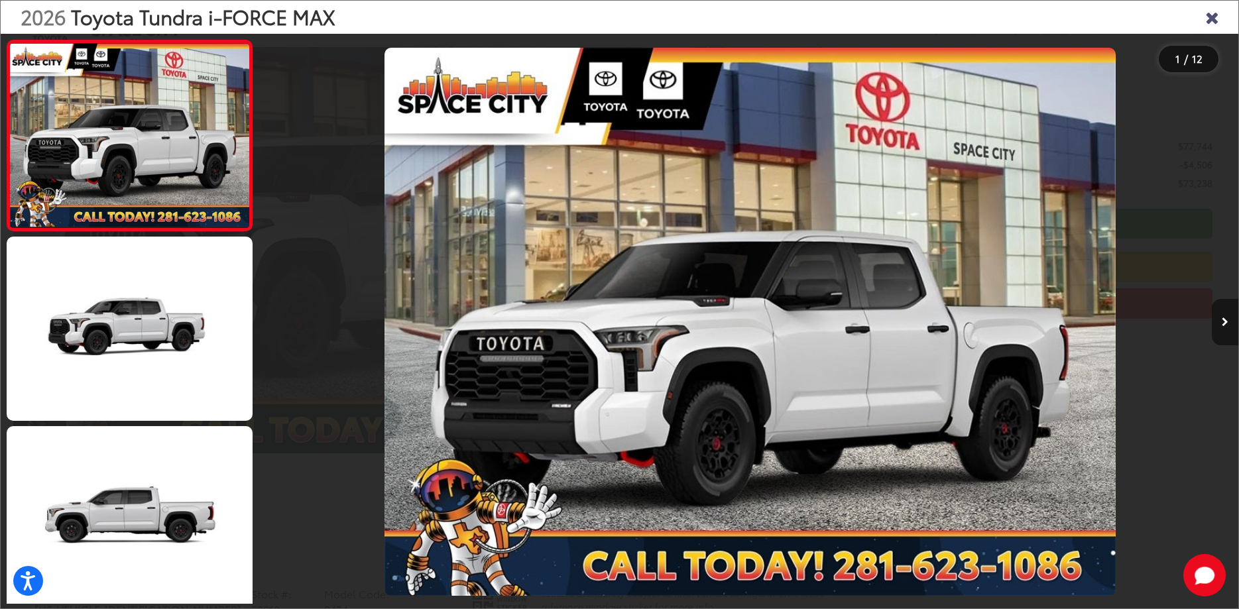
click at [1226, 322] on icon "Next image" at bounding box center [1225, 322] width 7 height 9
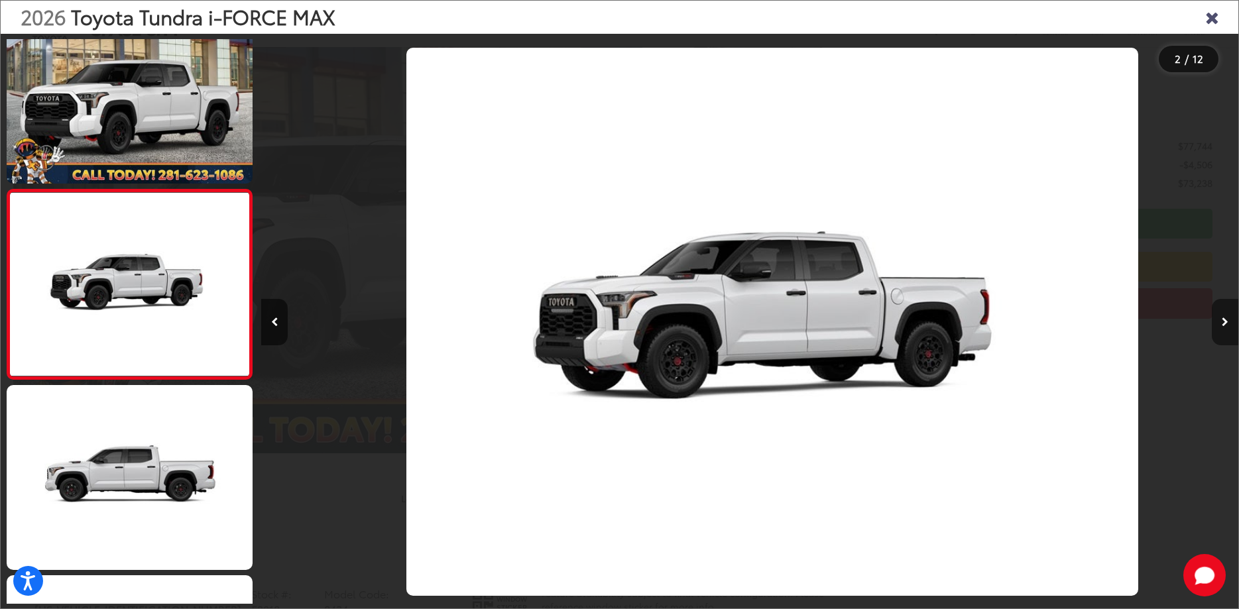
scroll to position [42, 0]
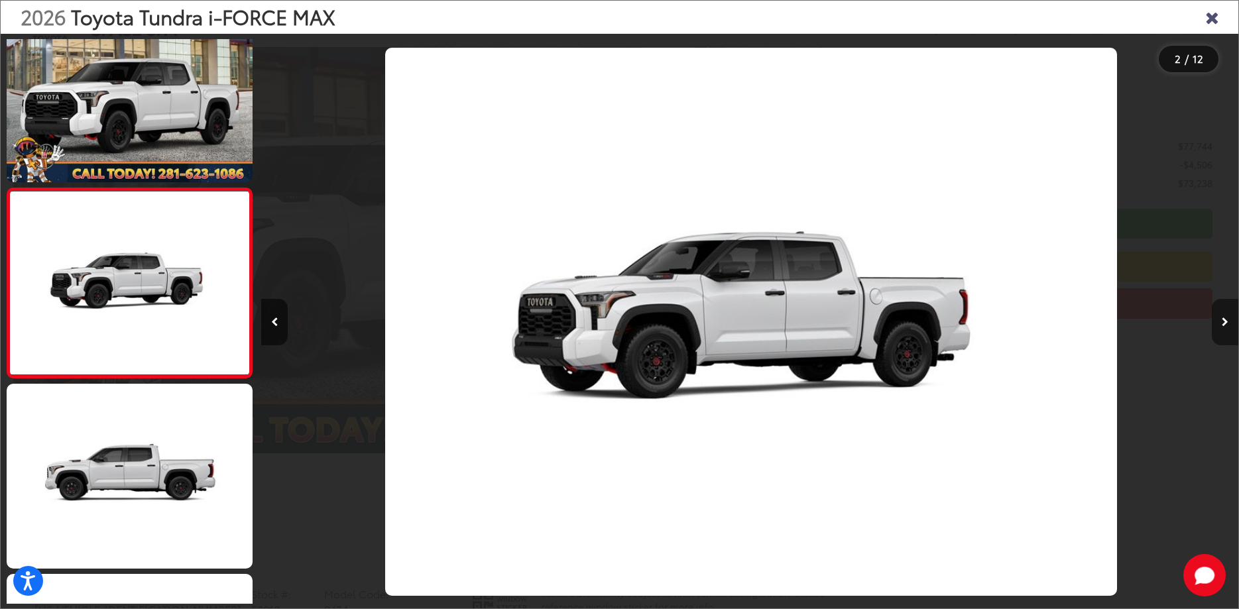
click at [1226, 322] on icon "Next image" at bounding box center [1225, 322] width 7 height 9
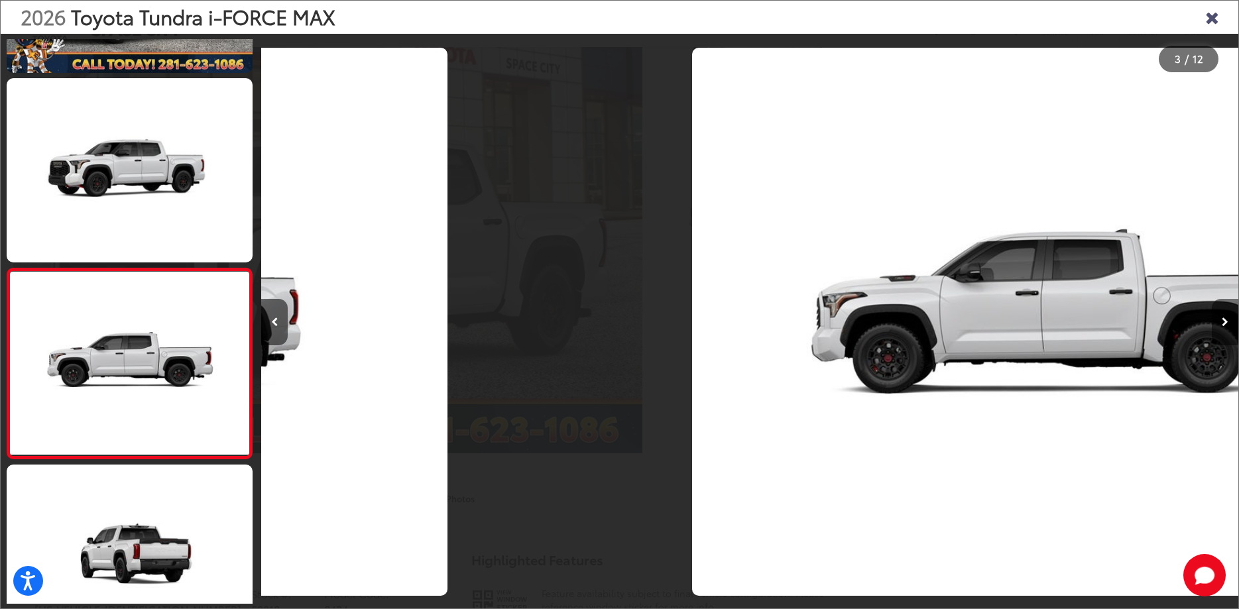
scroll to position [0, 0]
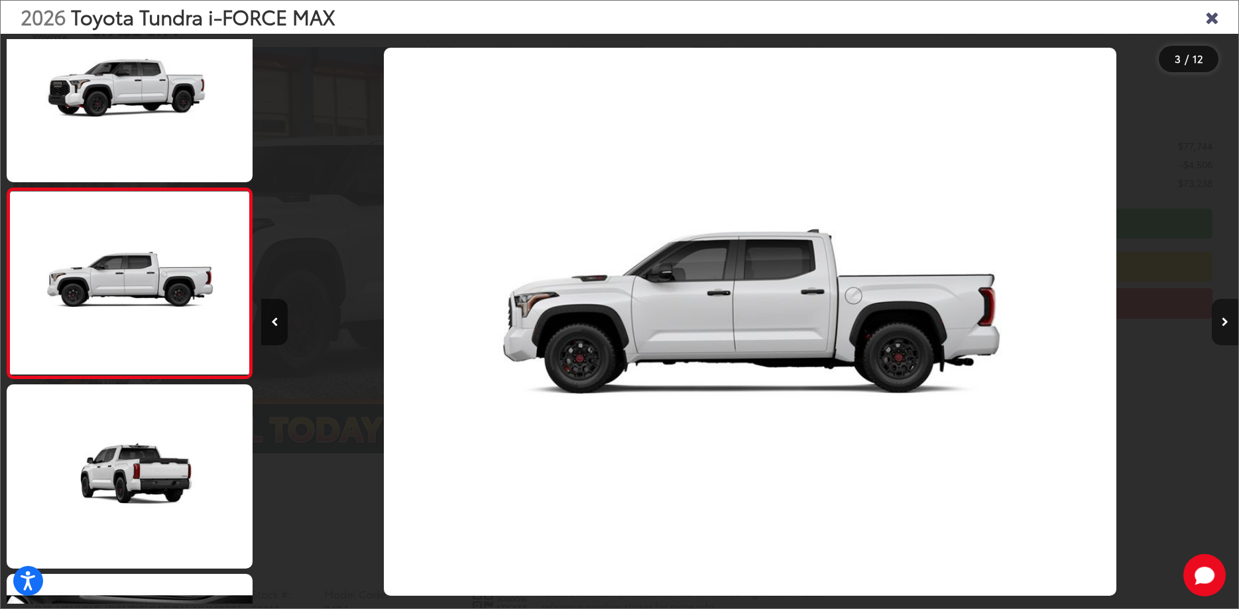
click at [1226, 322] on icon "Next image" at bounding box center [1225, 322] width 7 height 9
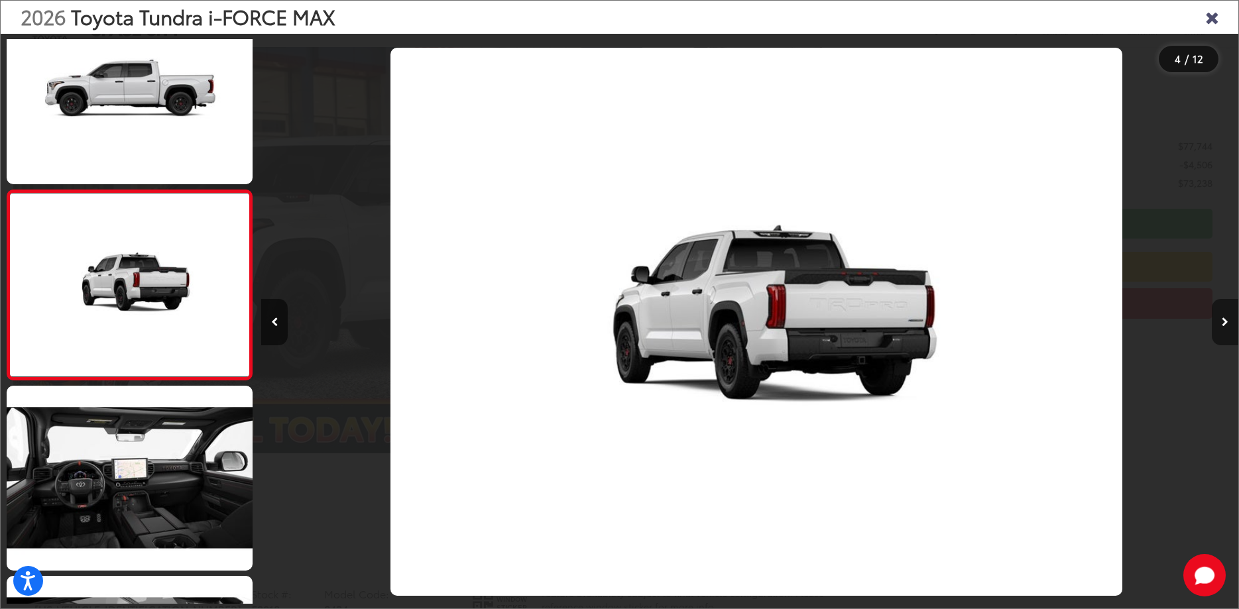
scroll to position [422, 0]
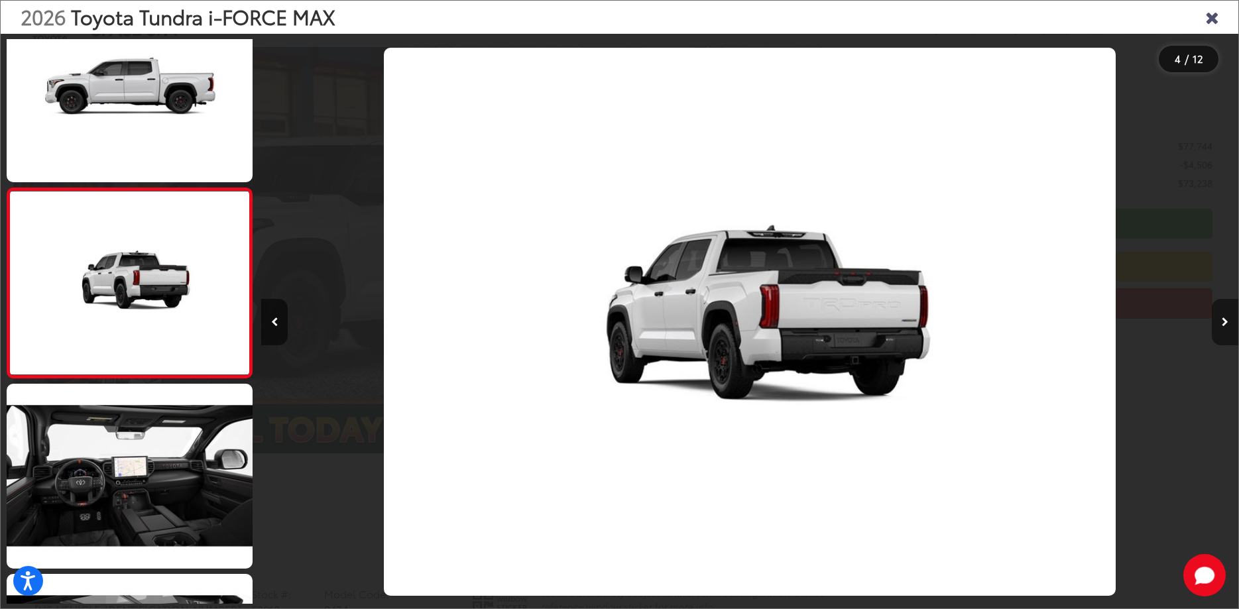
click at [1226, 322] on icon "Next image" at bounding box center [1225, 322] width 7 height 9
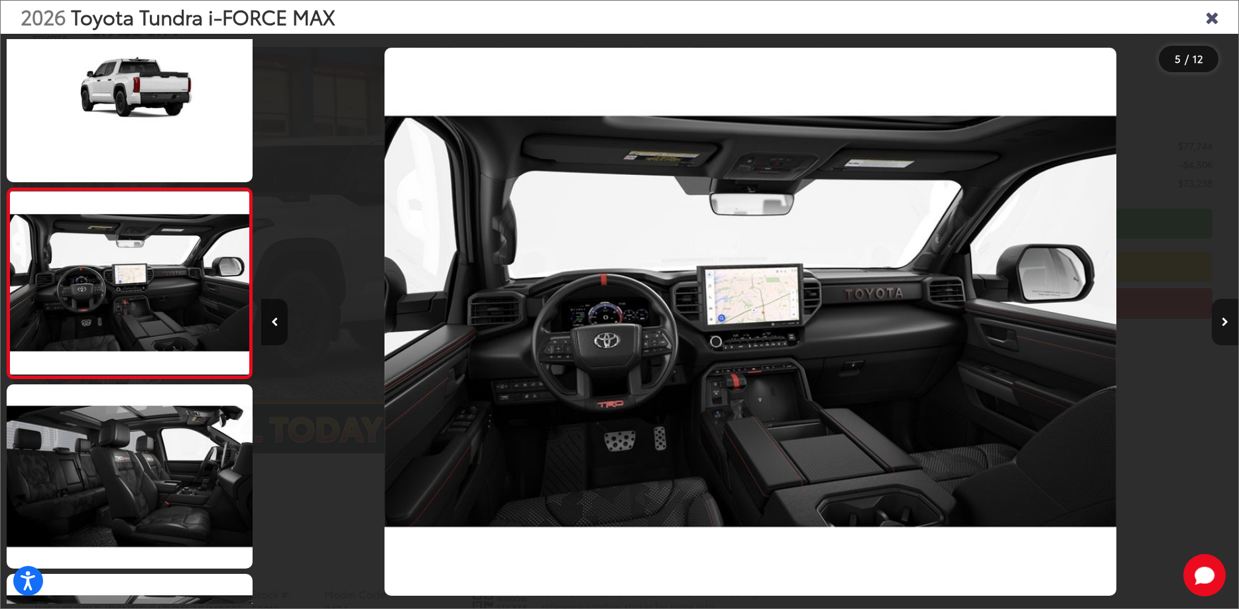
click at [1226, 322] on icon "Next image" at bounding box center [1225, 322] width 7 height 9
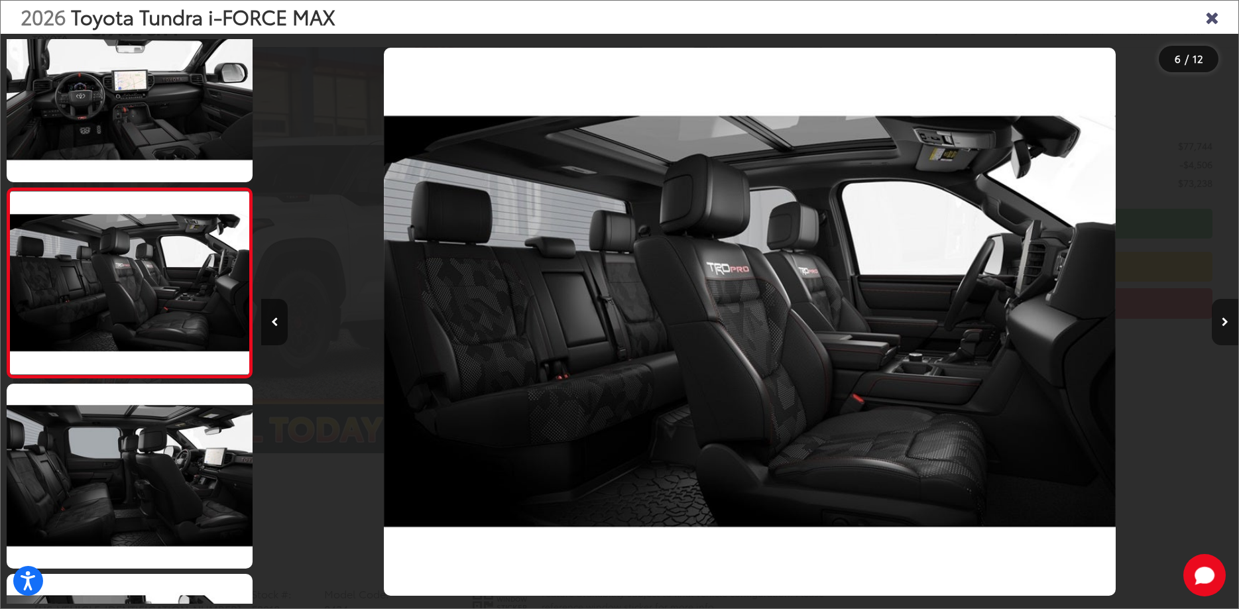
click at [1226, 322] on icon "Next image" at bounding box center [1225, 322] width 7 height 9
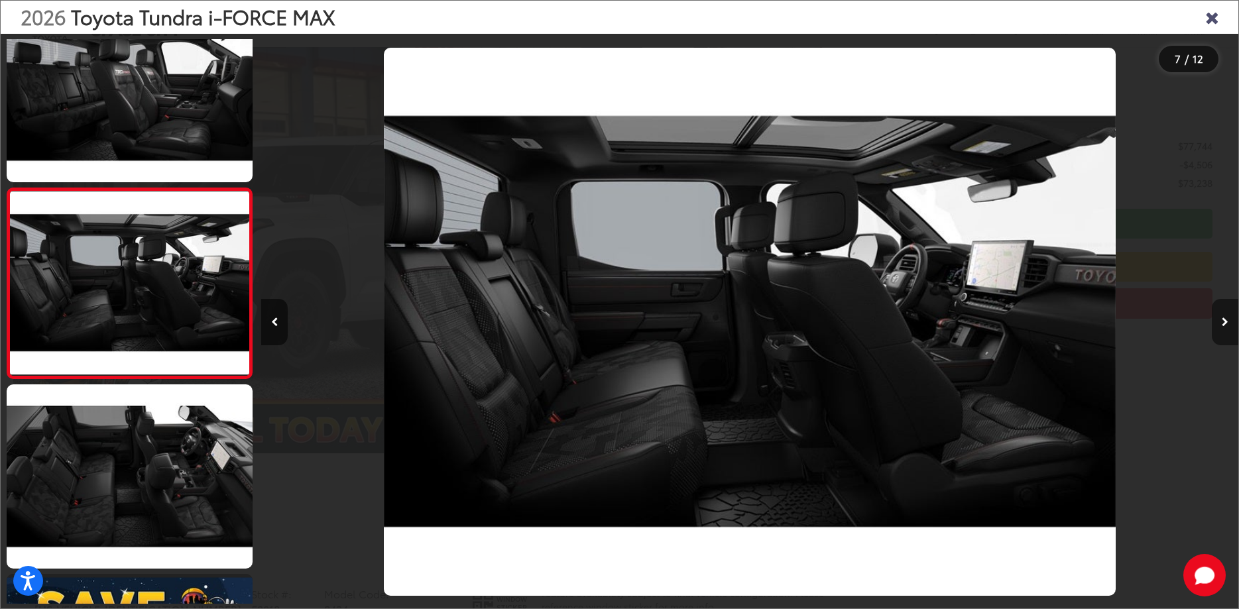
click at [1226, 322] on icon "Next image" at bounding box center [1225, 322] width 7 height 9
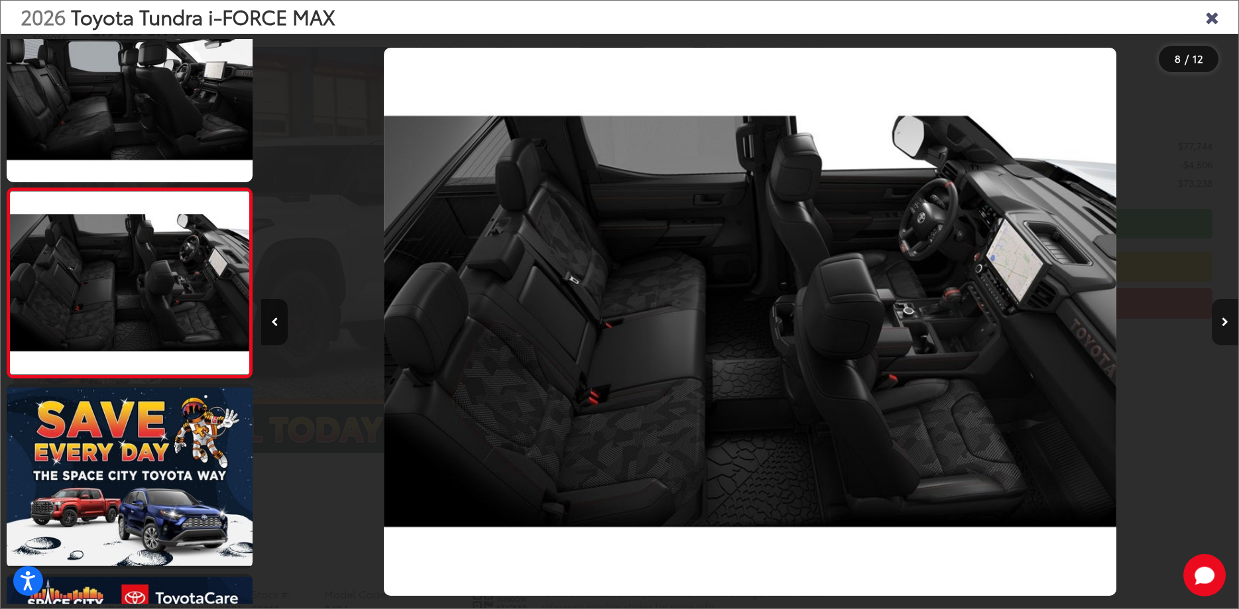
click at [1226, 322] on icon "Next image" at bounding box center [1225, 322] width 7 height 9
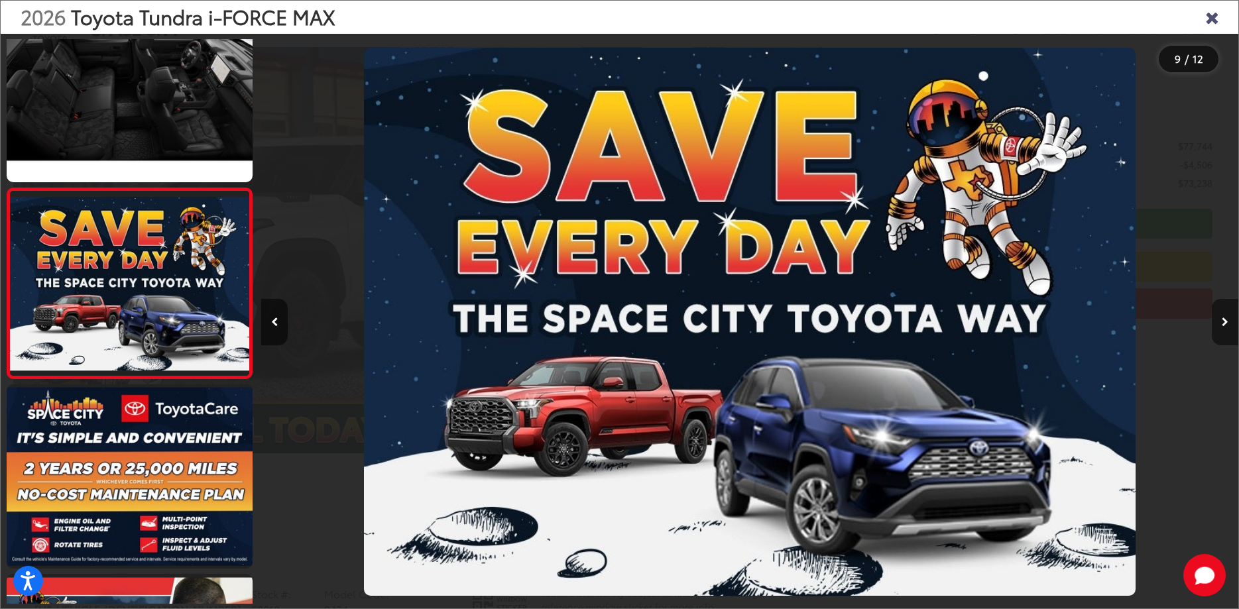
click at [1226, 322] on icon "Next image" at bounding box center [1225, 322] width 7 height 9
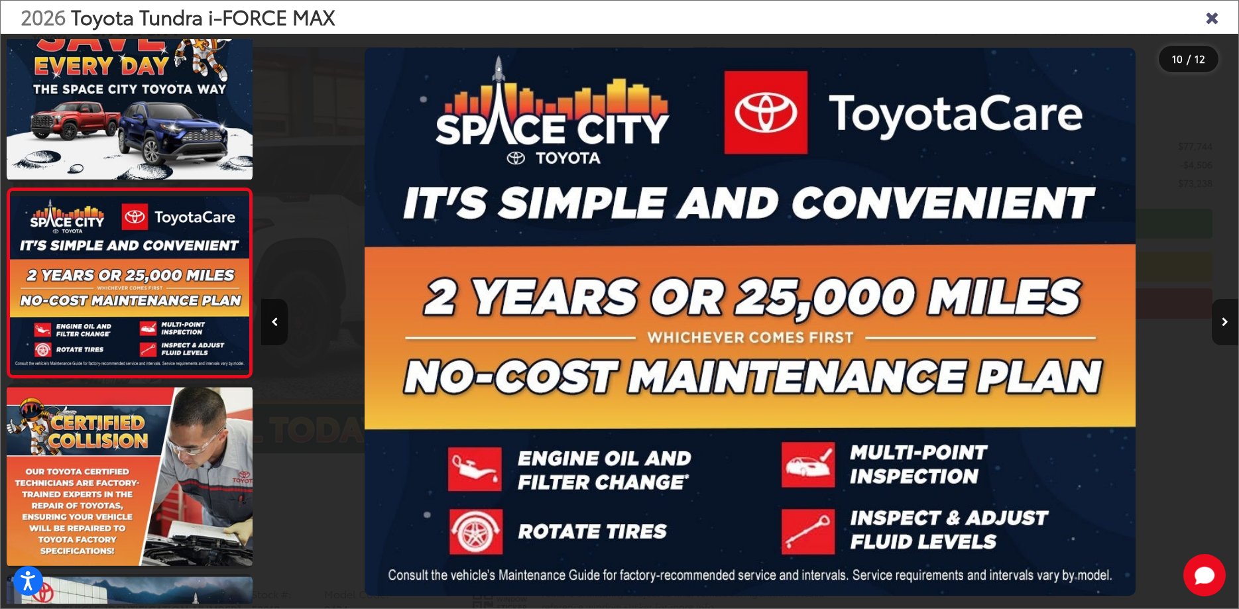
click at [1226, 322] on icon "Next image" at bounding box center [1225, 322] width 7 height 9
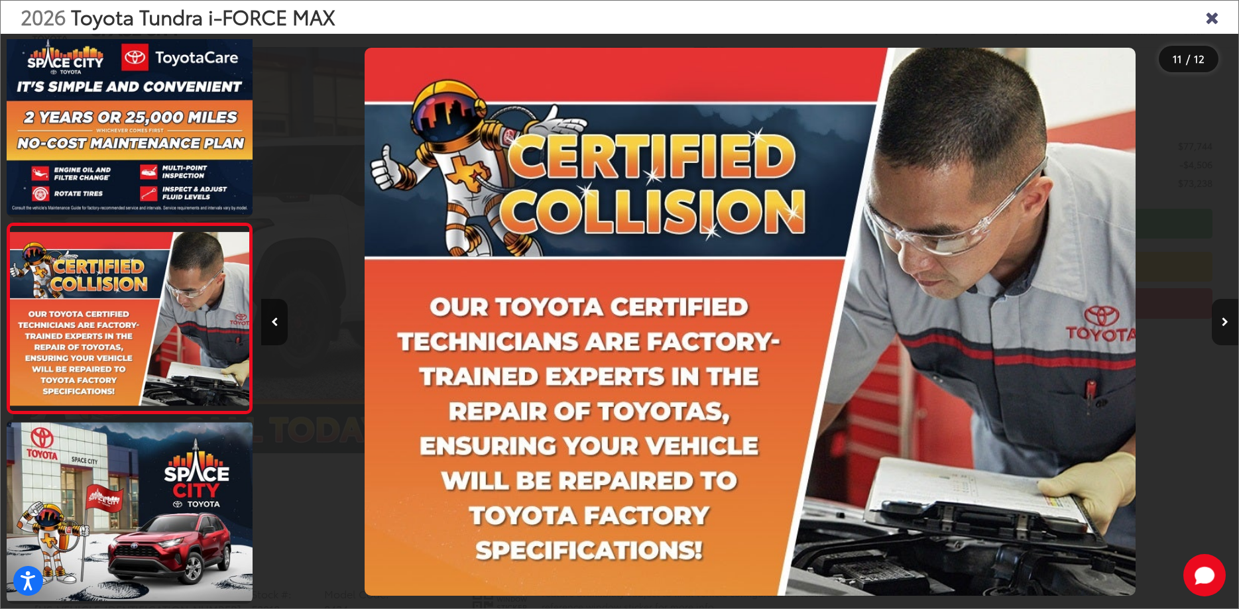
click at [1226, 322] on icon "Next image" at bounding box center [1225, 322] width 7 height 9
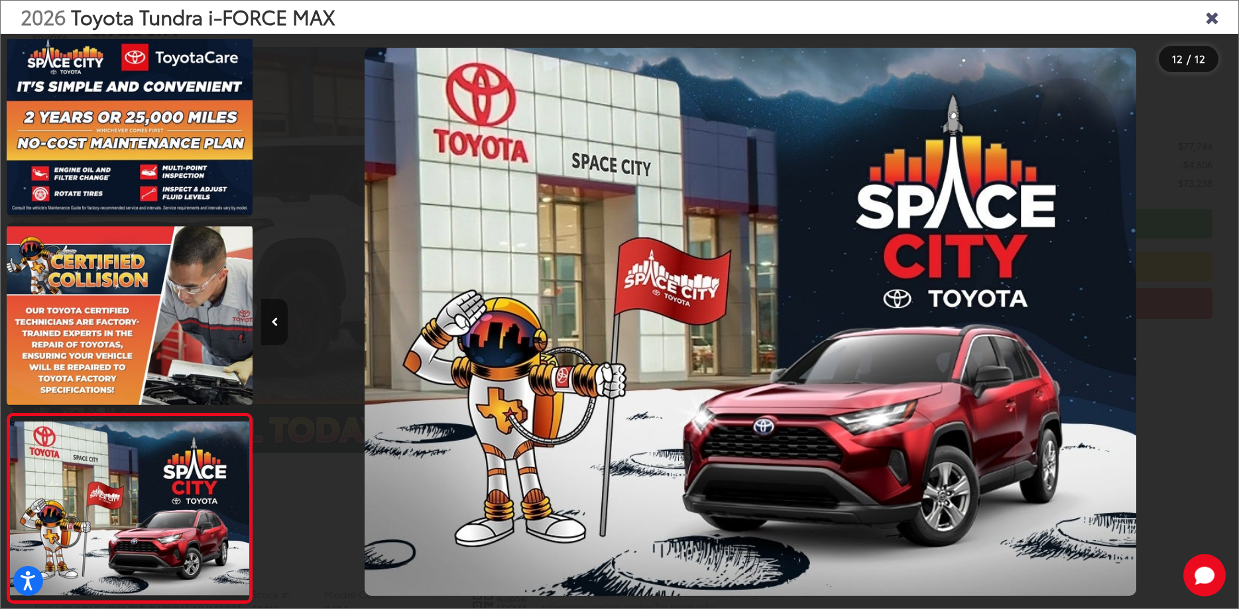
click at [274, 318] on icon "Previous image" at bounding box center [274, 322] width 7 height 9
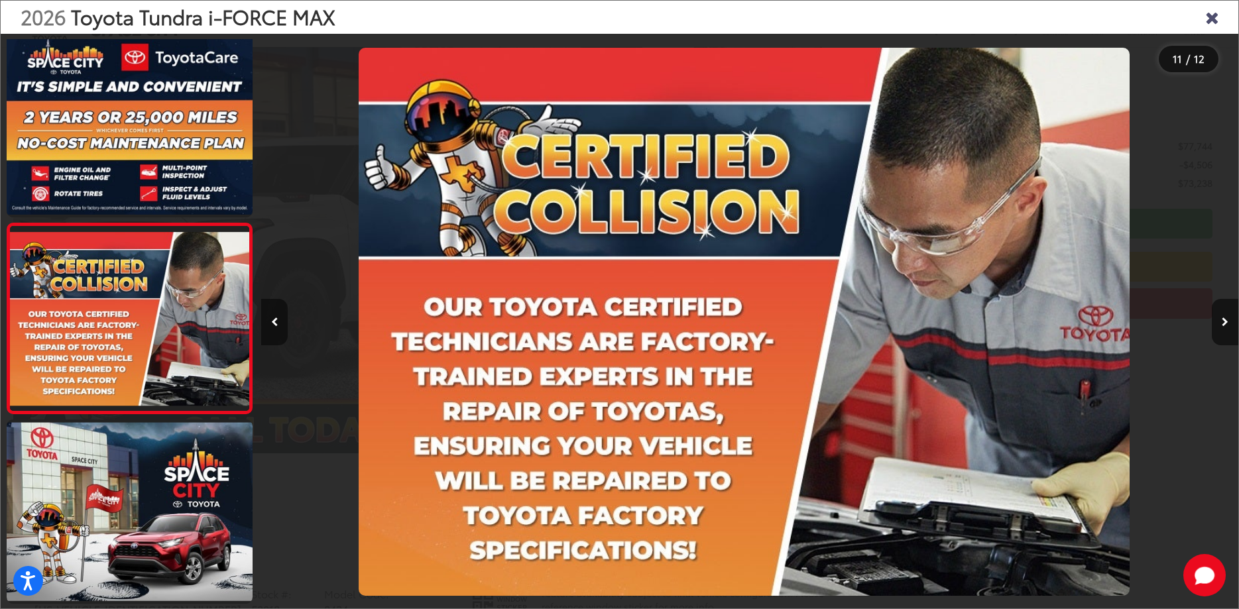
click at [274, 318] on icon "Previous image" at bounding box center [274, 322] width 7 height 9
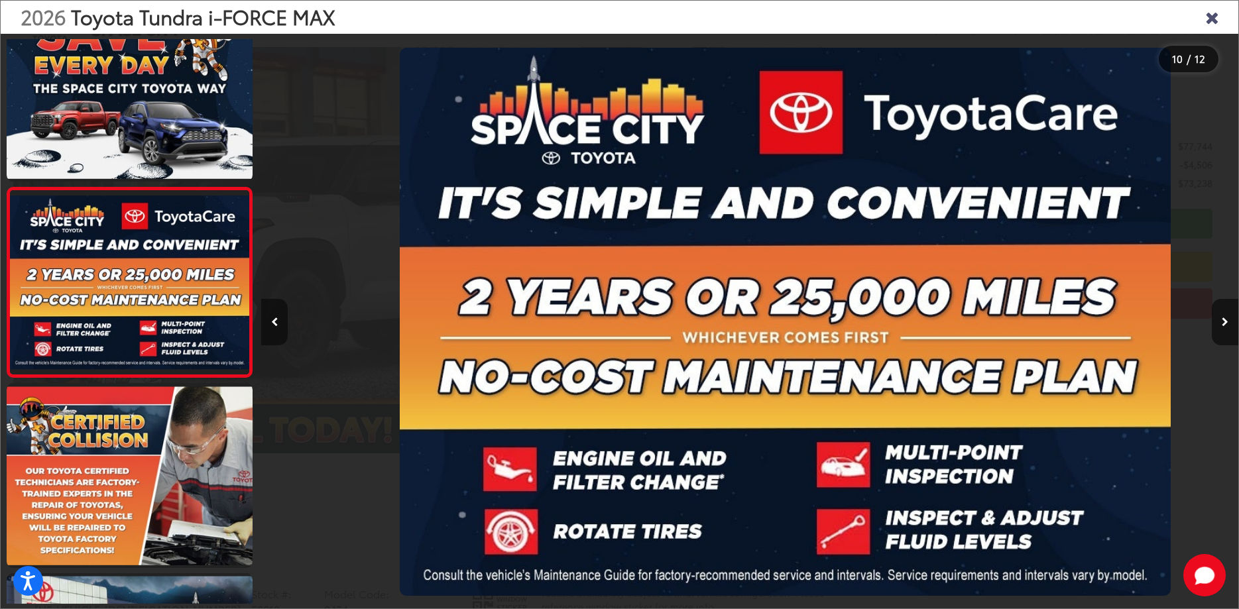
click at [274, 318] on icon "Previous image" at bounding box center [274, 322] width 7 height 9
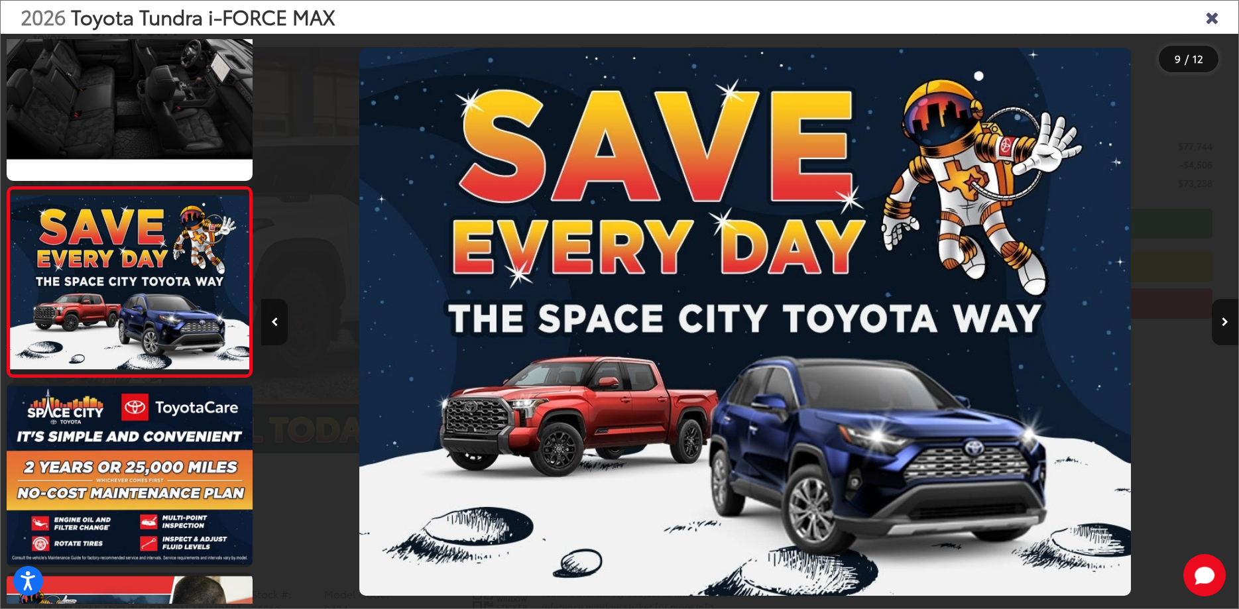
click at [274, 318] on icon "Previous image" at bounding box center [274, 322] width 7 height 9
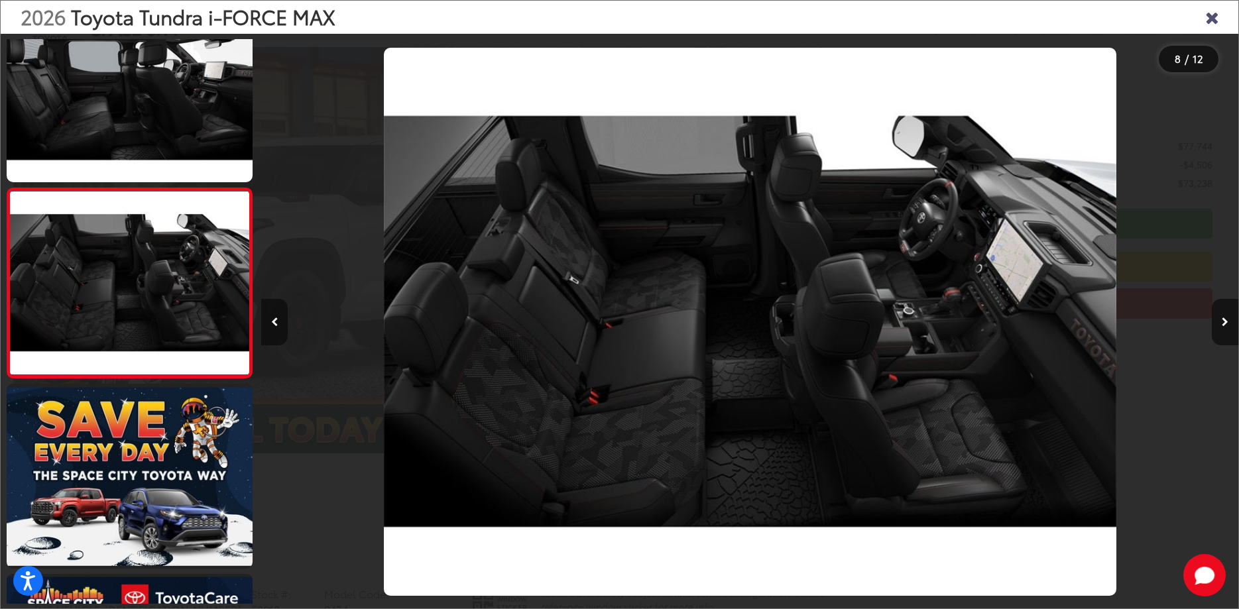
click at [274, 318] on icon "Previous image" at bounding box center [274, 322] width 7 height 9
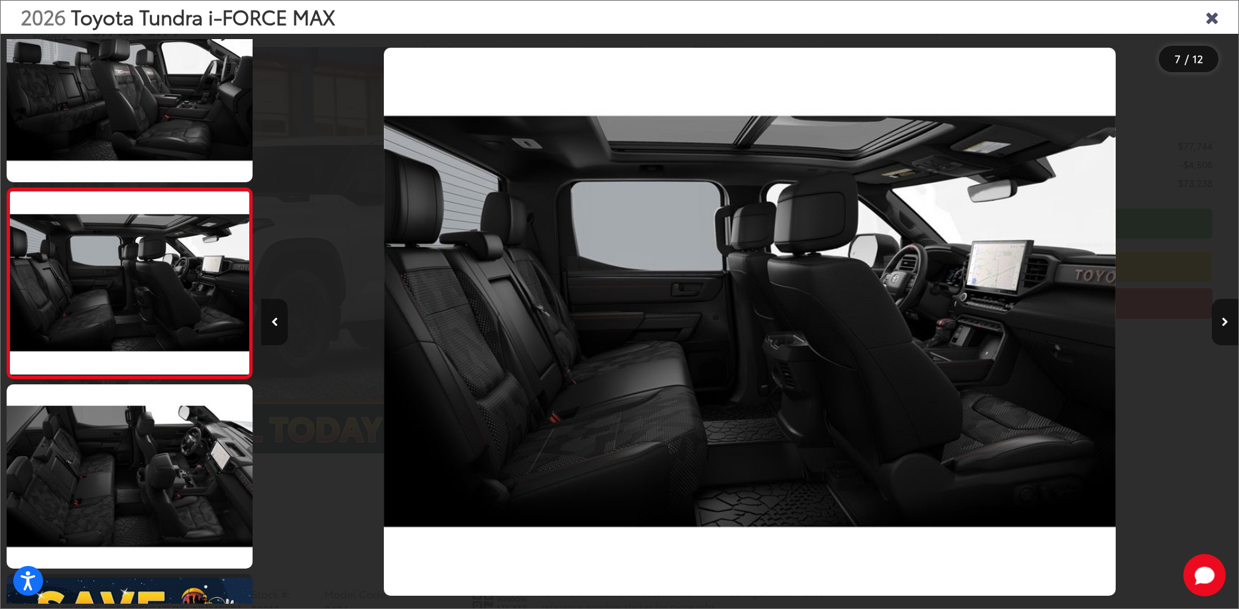
click at [274, 318] on icon "Previous image" at bounding box center [274, 322] width 7 height 9
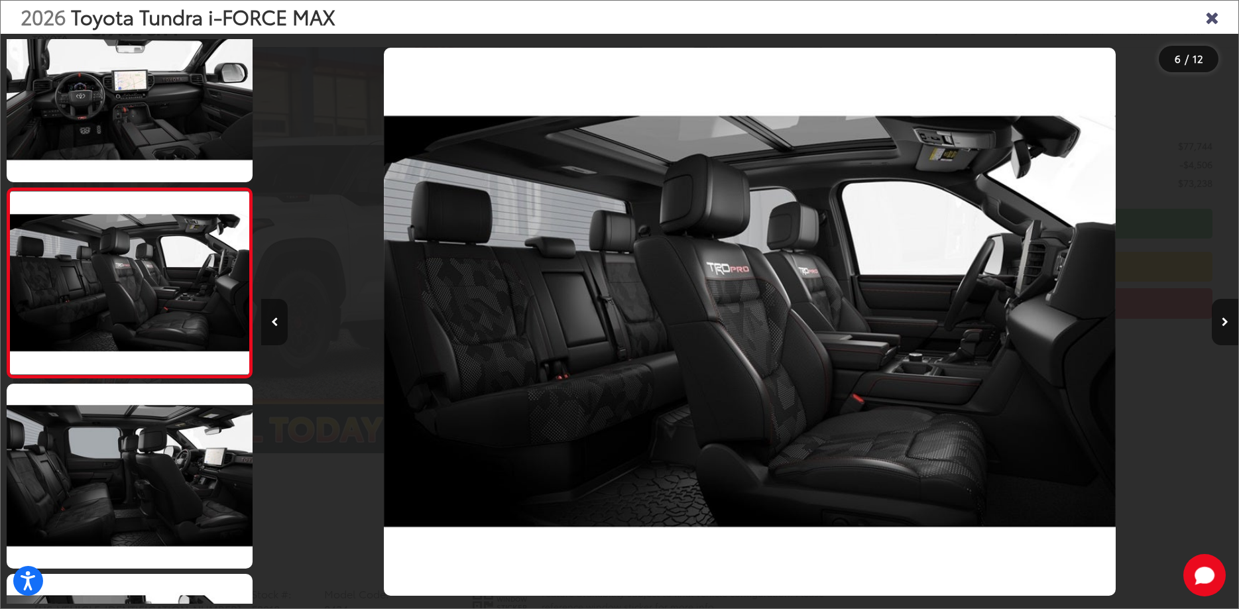
click at [274, 318] on icon "Previous image" at bounding box center [274, 322] width 7 height 9
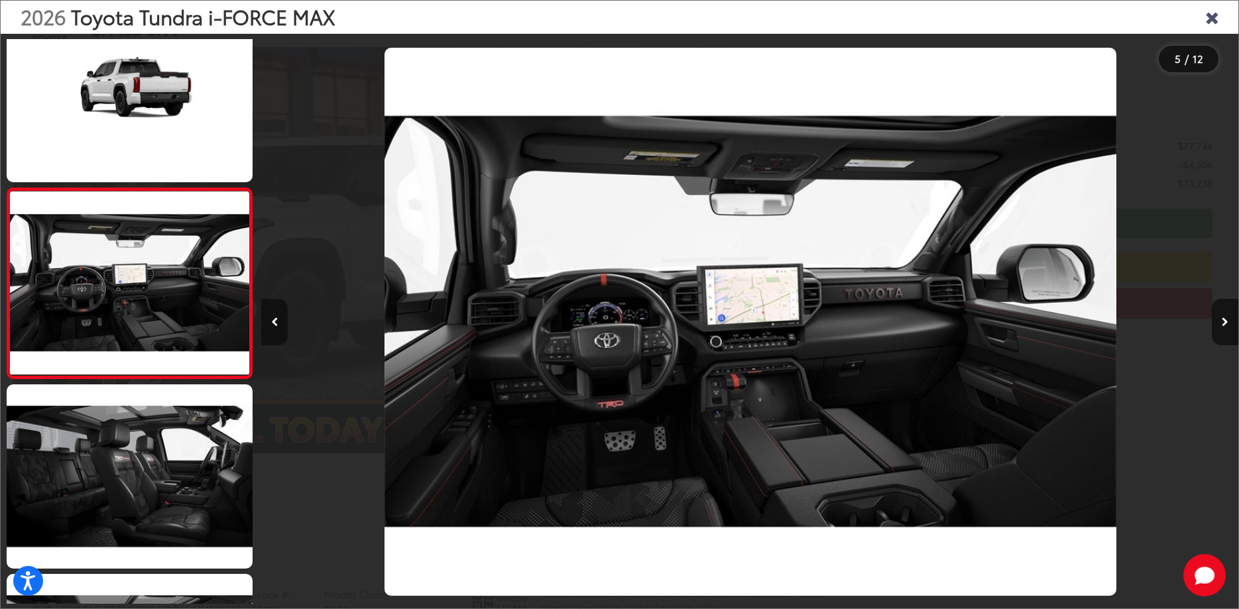
click at [268, 330] on button "Previous image" at bounding box center [274, 322] width 27 height 46
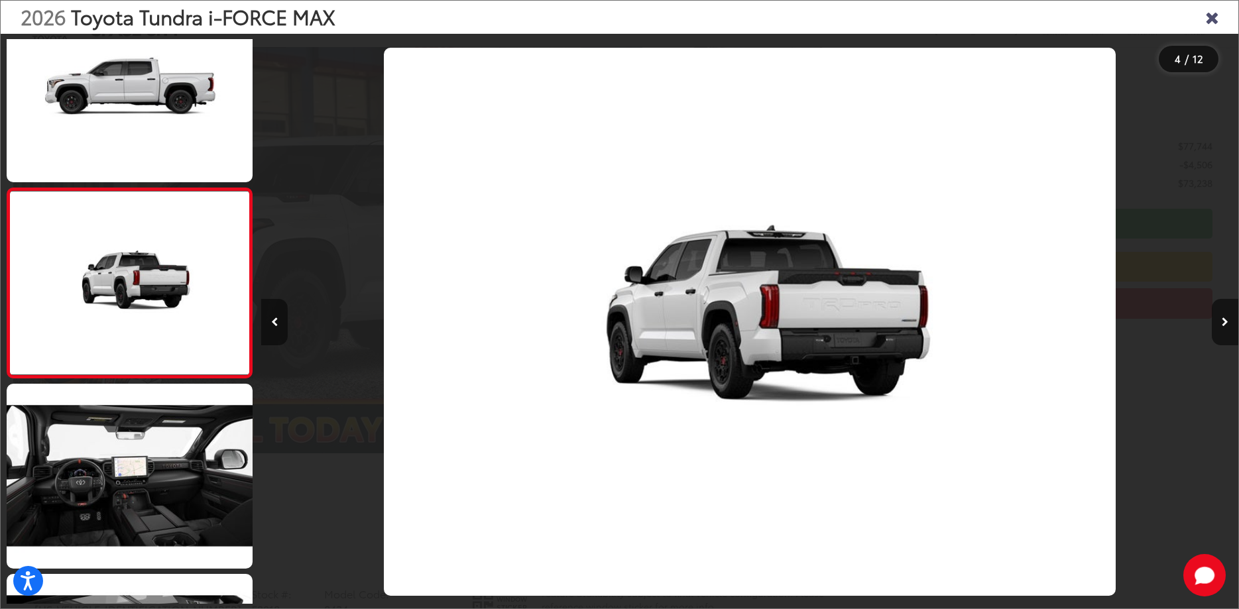
click at [279, 320] on button "Previous image" at bounding box center [274, 322] width 27 height 46
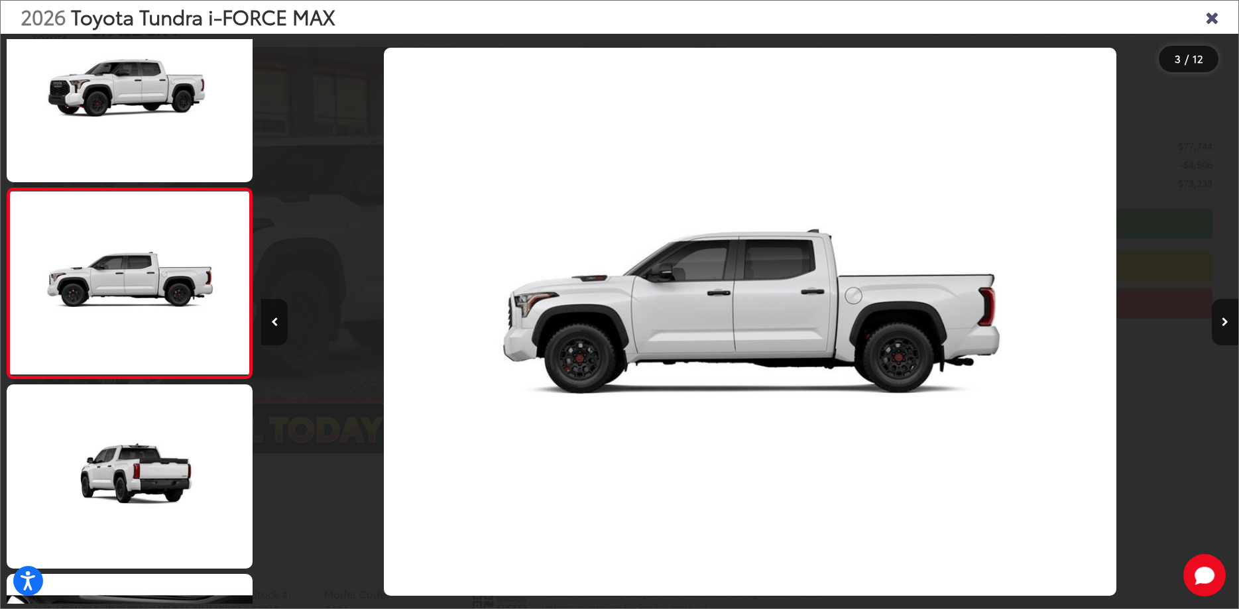
click at [279, 320] on button "Previous image" at bounding box center [274, 322] width 27 height 46
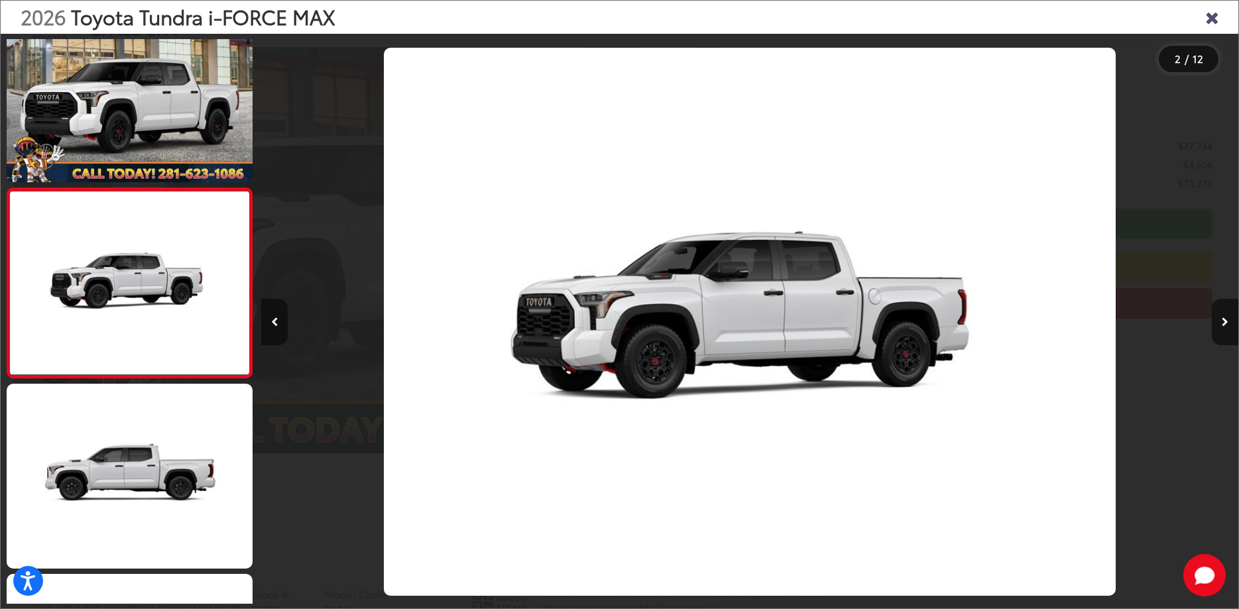
click at [279, 320] on button "Previous image" at bounding box center [274, 322] width 27 height 46
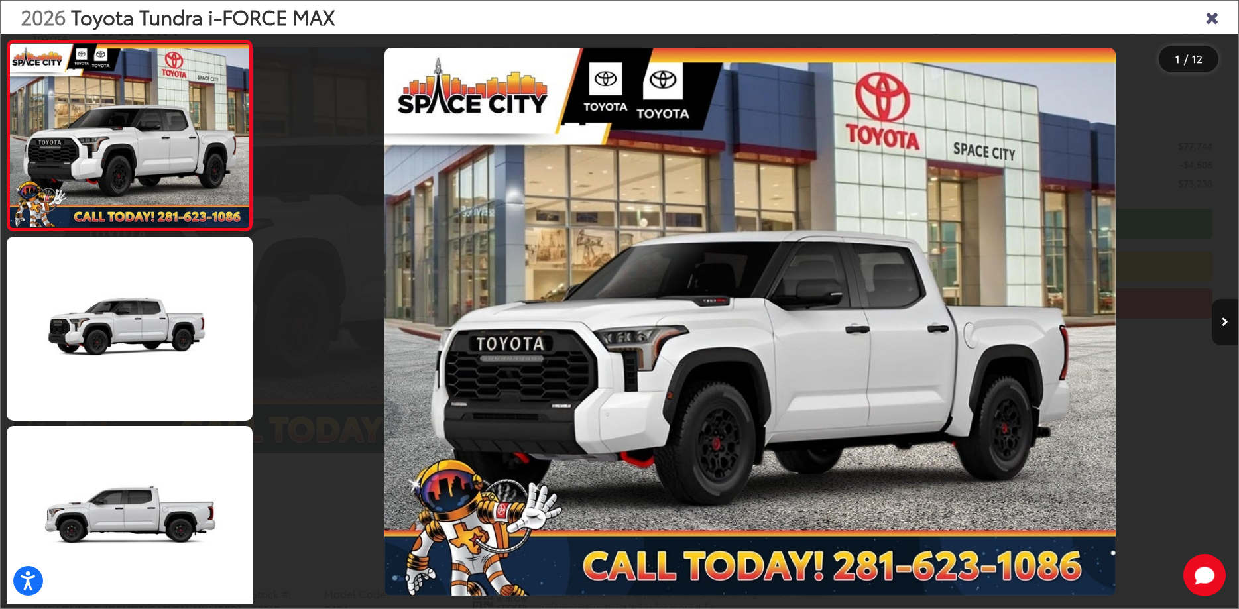
click at [1206, 19] on icon "Close gallery" at bounding box center [1212, 16] width 13 height 17
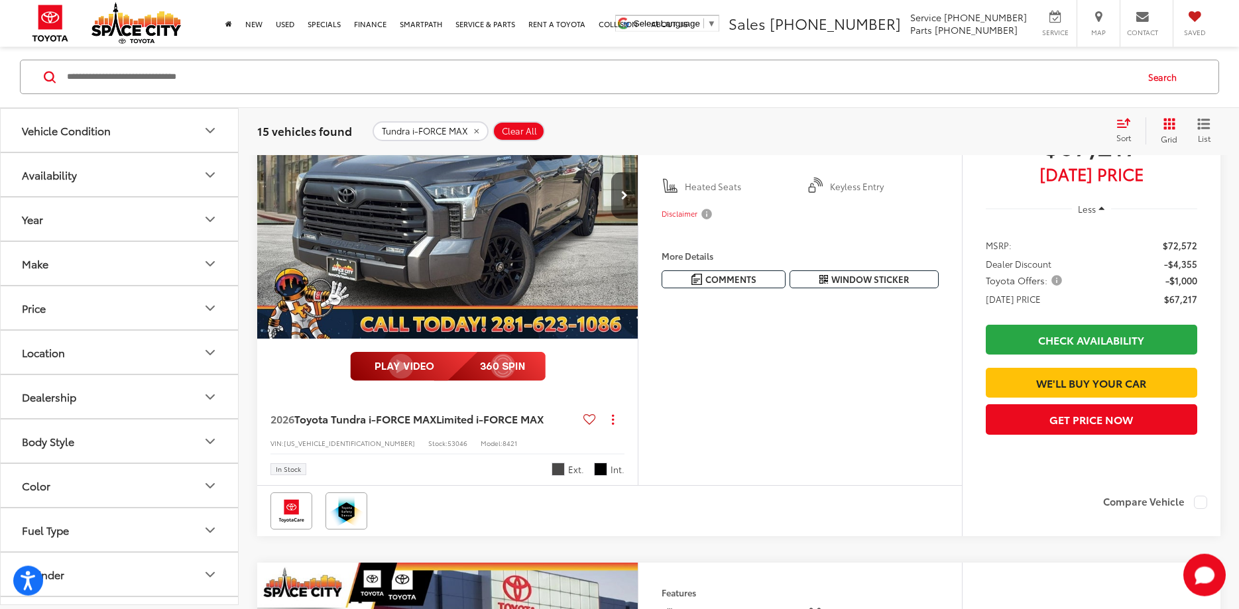
scroll to position [1726, 0]
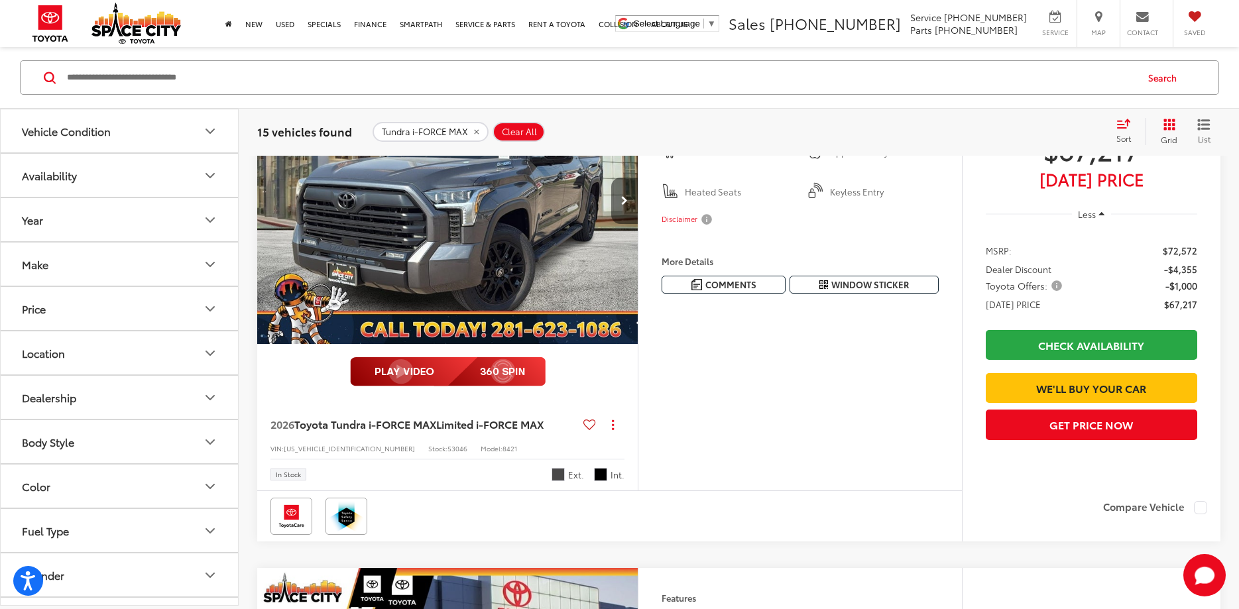
click at [618, 224] on button "Next image" at bounding box center [624, 201] width 27 height 46
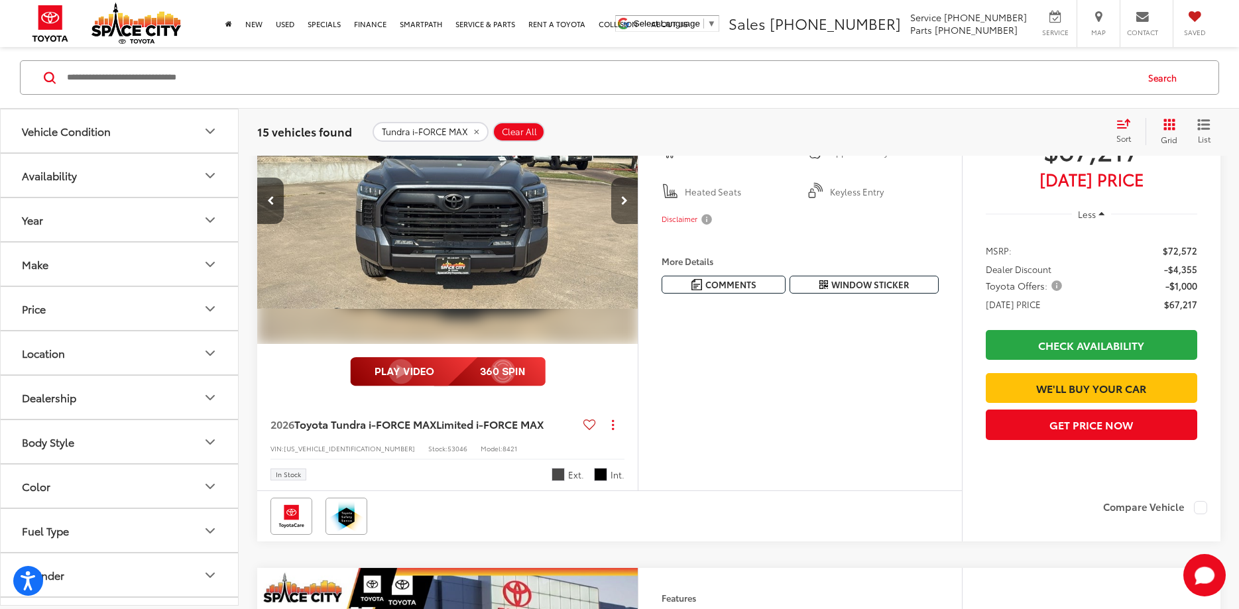
click at [618, 224] on button "Next image" at bounding box center [624, 201] width 27 height 46
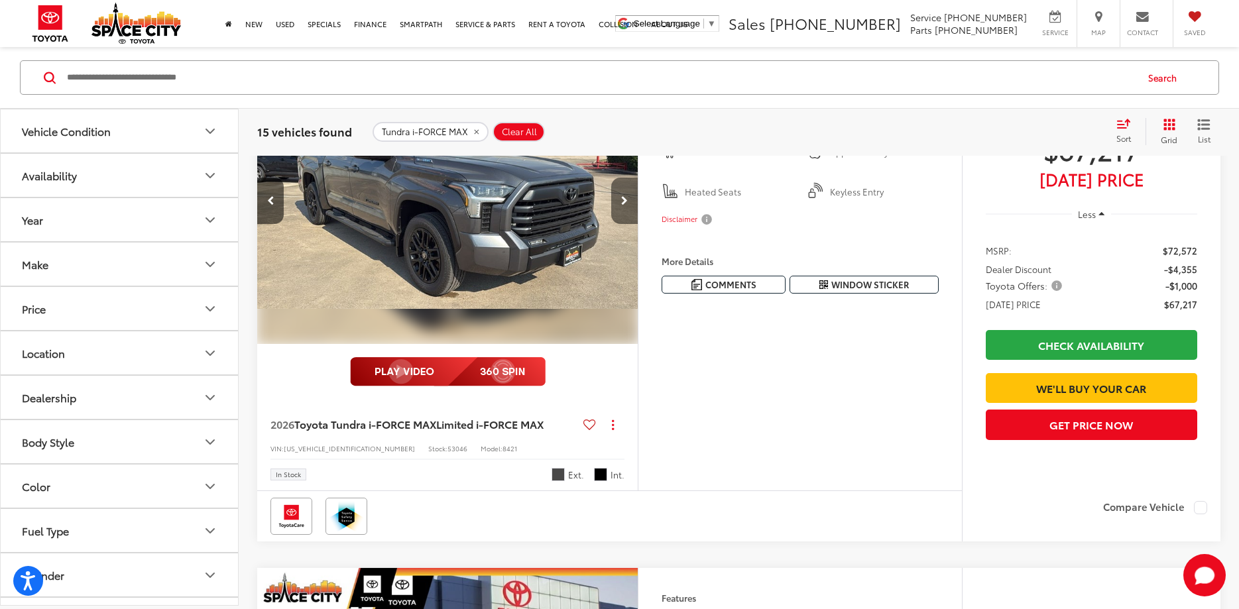
click at [618, 224] on button "Next image" at bounding box center [624, 201] width 27 height 46
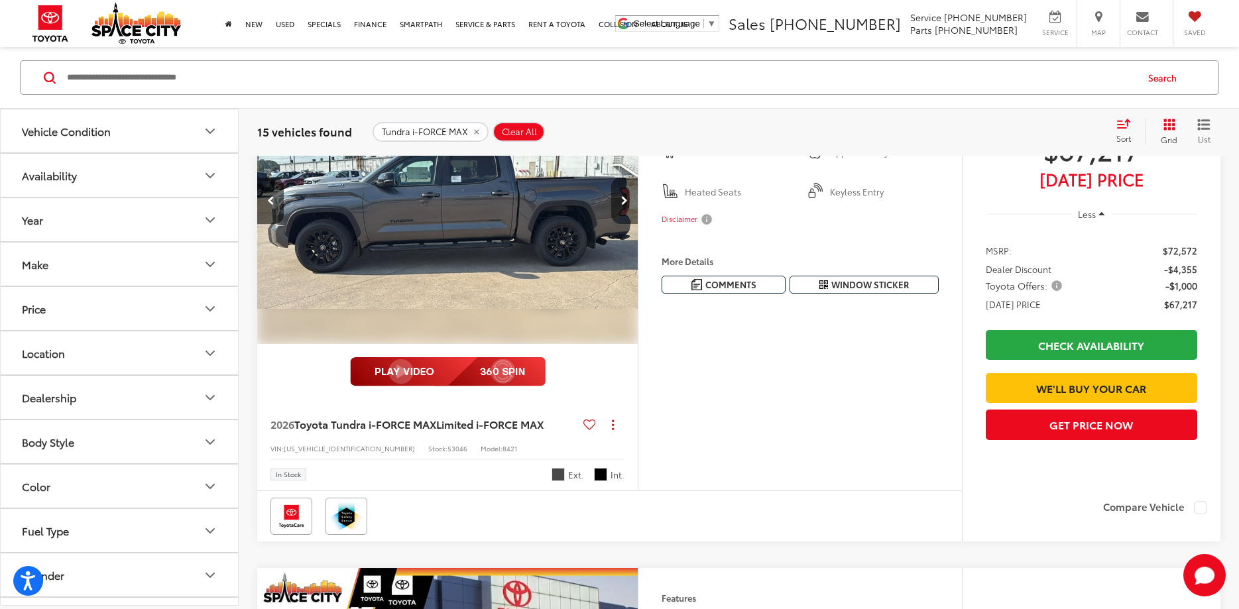
click at [618, 224] on button "Next image" at bounding box center [624, 201] width 27 height 46
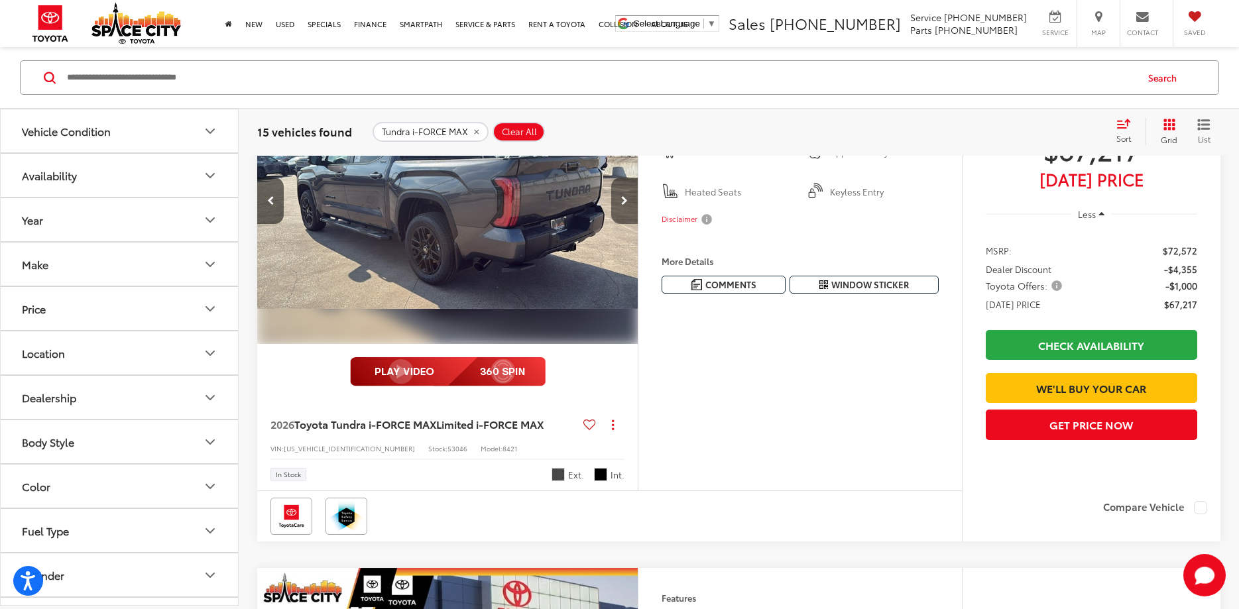
click at [618, 224] on button "Next image" at bounding box center [624, 201] width 27 height 46
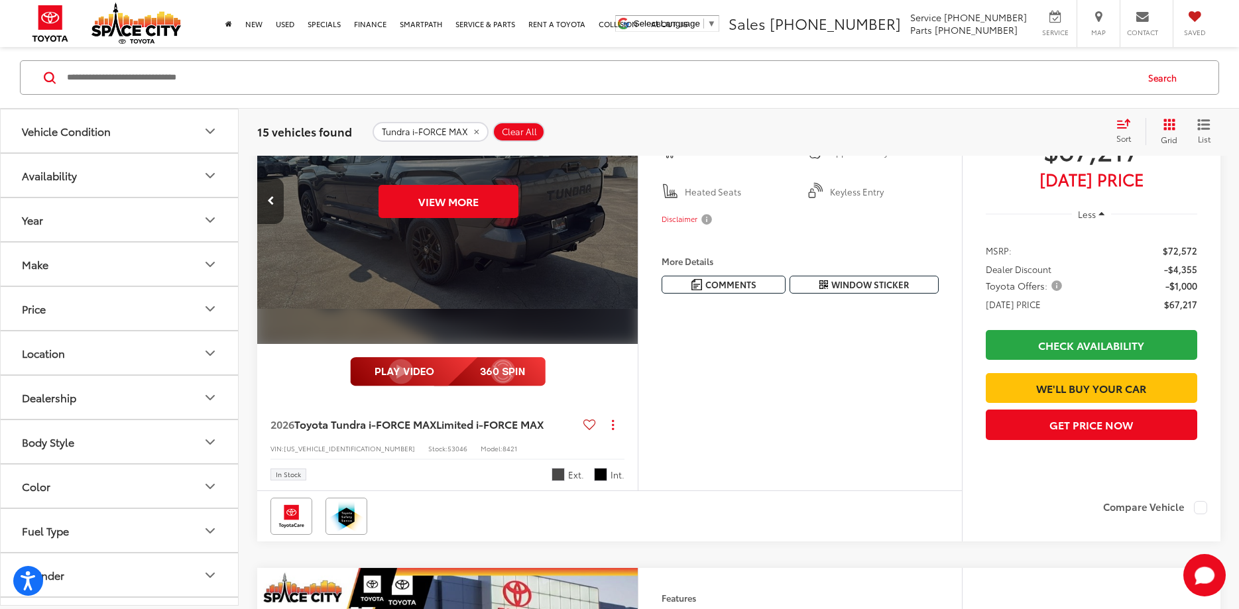
scroll to position [0, 1913]
click at [618, 300] on div "View More" at bounding box center [448, 201] width 383 height 287
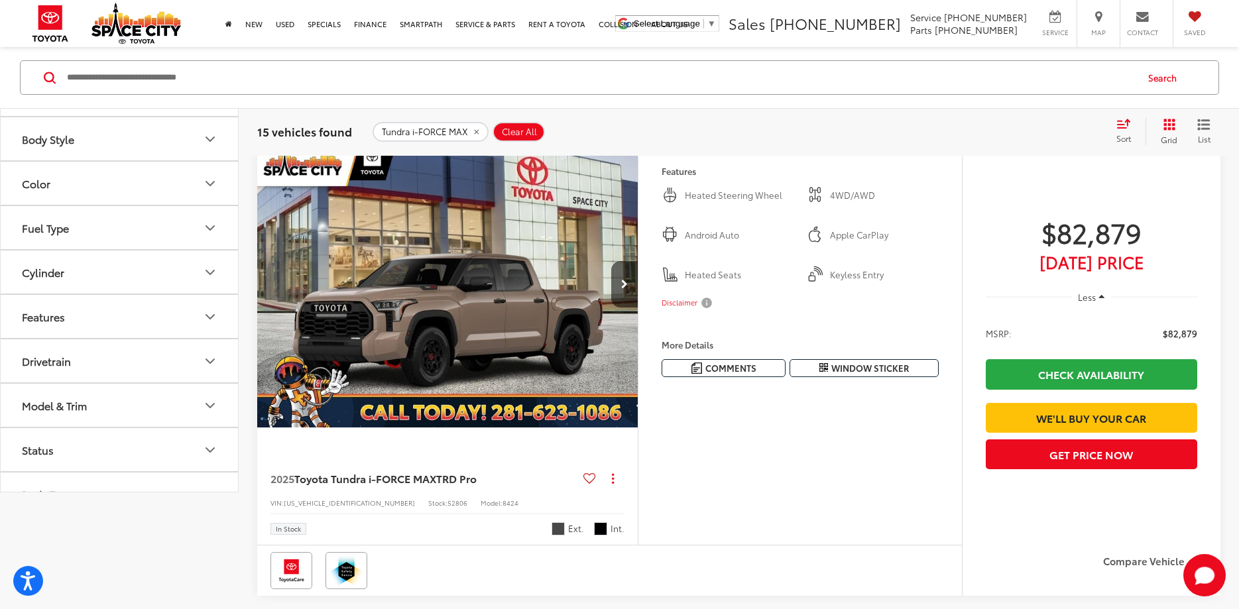
scroll to position [203, 0]
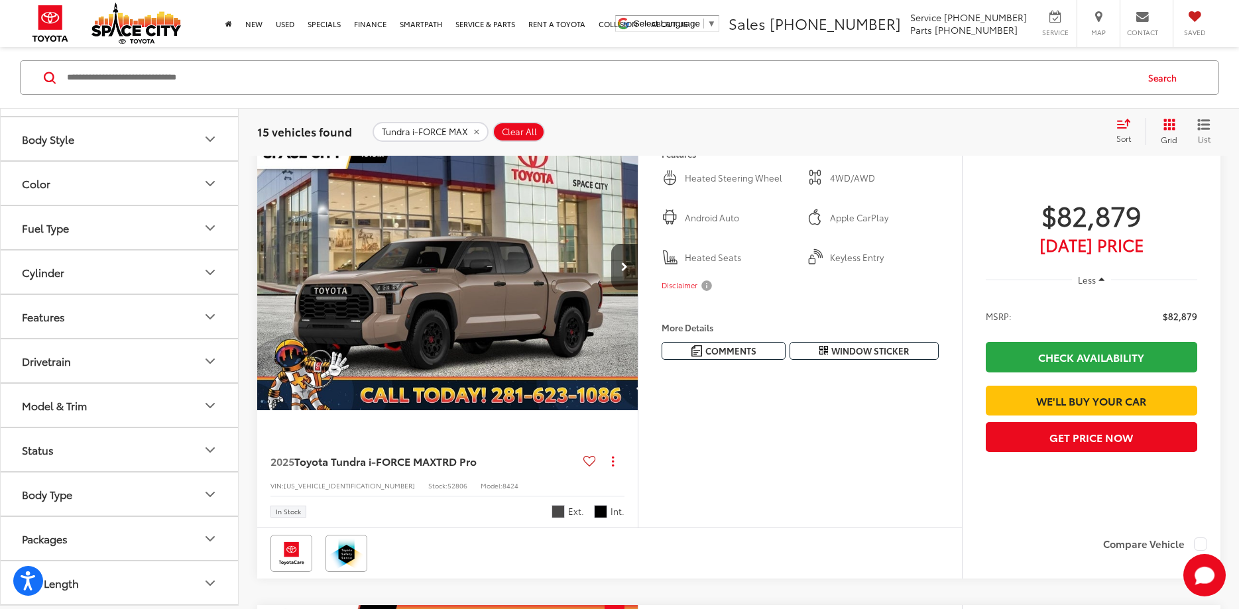
click at [217, 399] on icon "Model & Trim" at bounding box center [210, 406] width 16 height 16
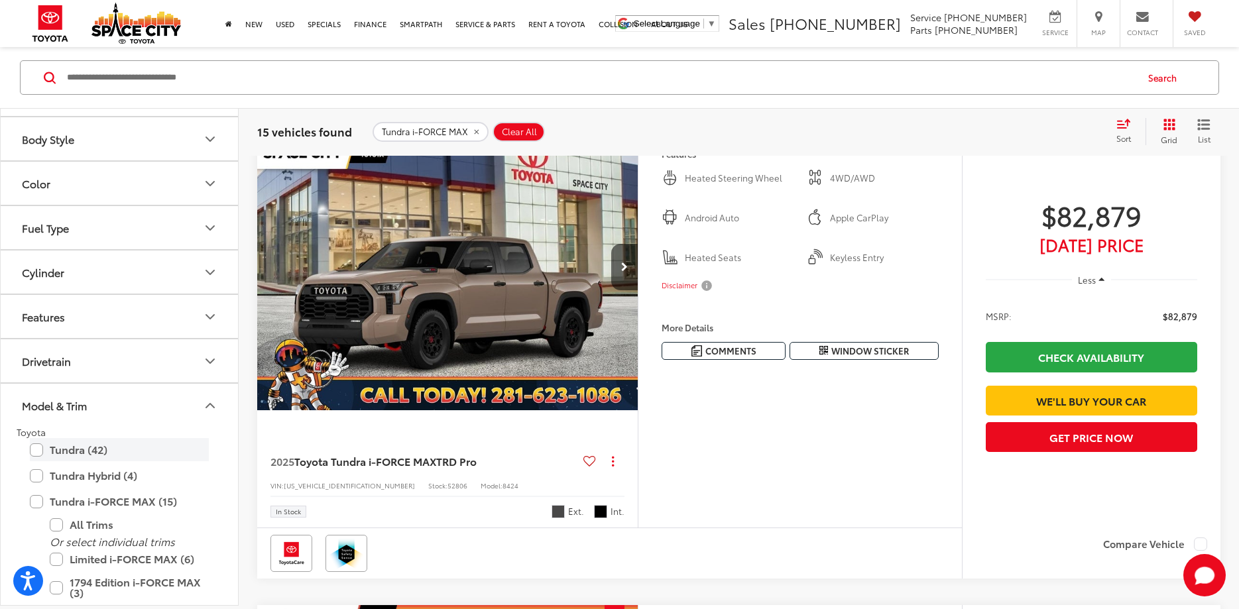
click at [36, 450] on label "Tundra (42)" at bounding box center [119, 449] width 179 height 23
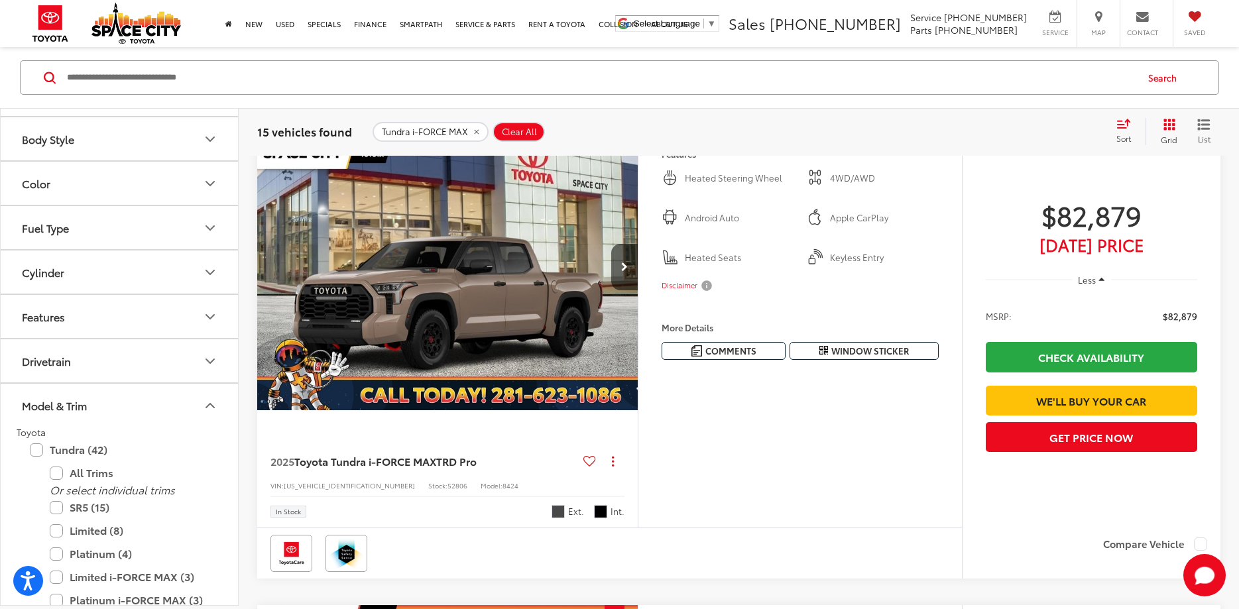
click at [216, 411] on icon "Model & Trim" at bounding box center [210, 406] width 16 height 16
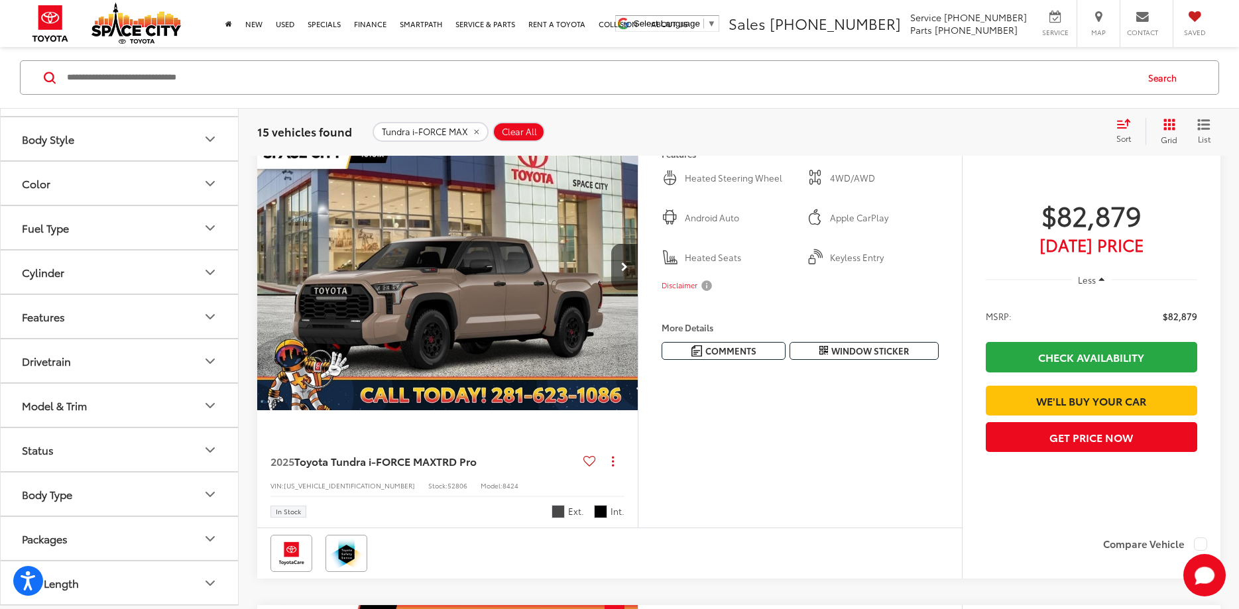
click at [224, 192] on button "Color" at bounding box center [120, 183] width 239 height 43
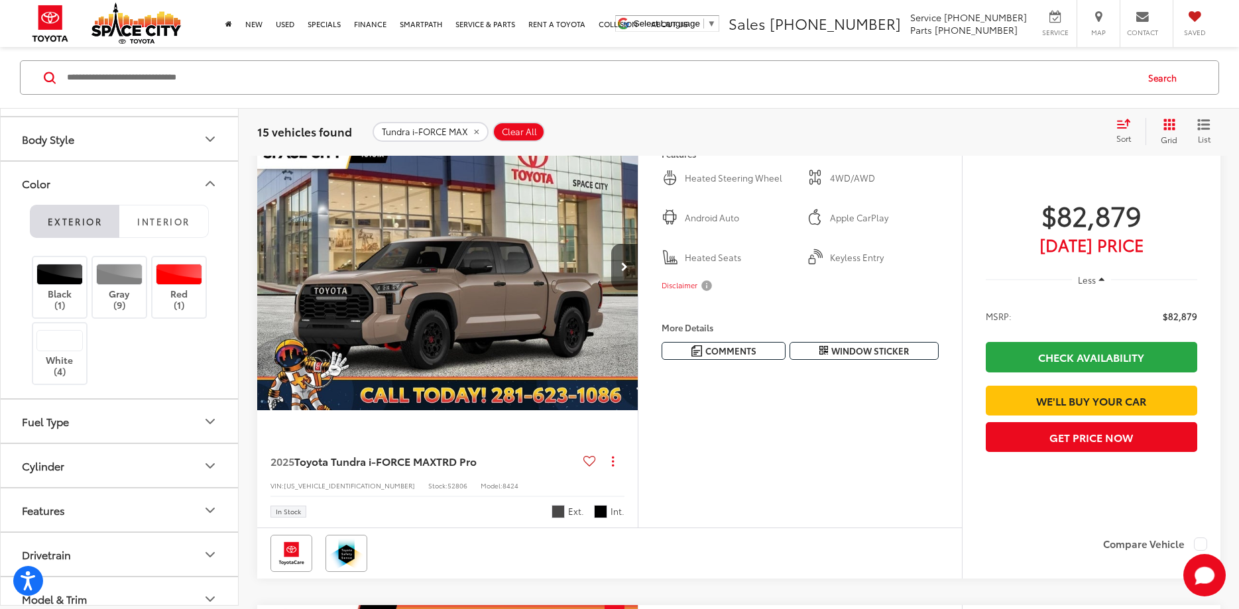
click at [202, 185] on div "Color" at bounding box center [210, 184] width 16 height 16
